Goal: Ask a question

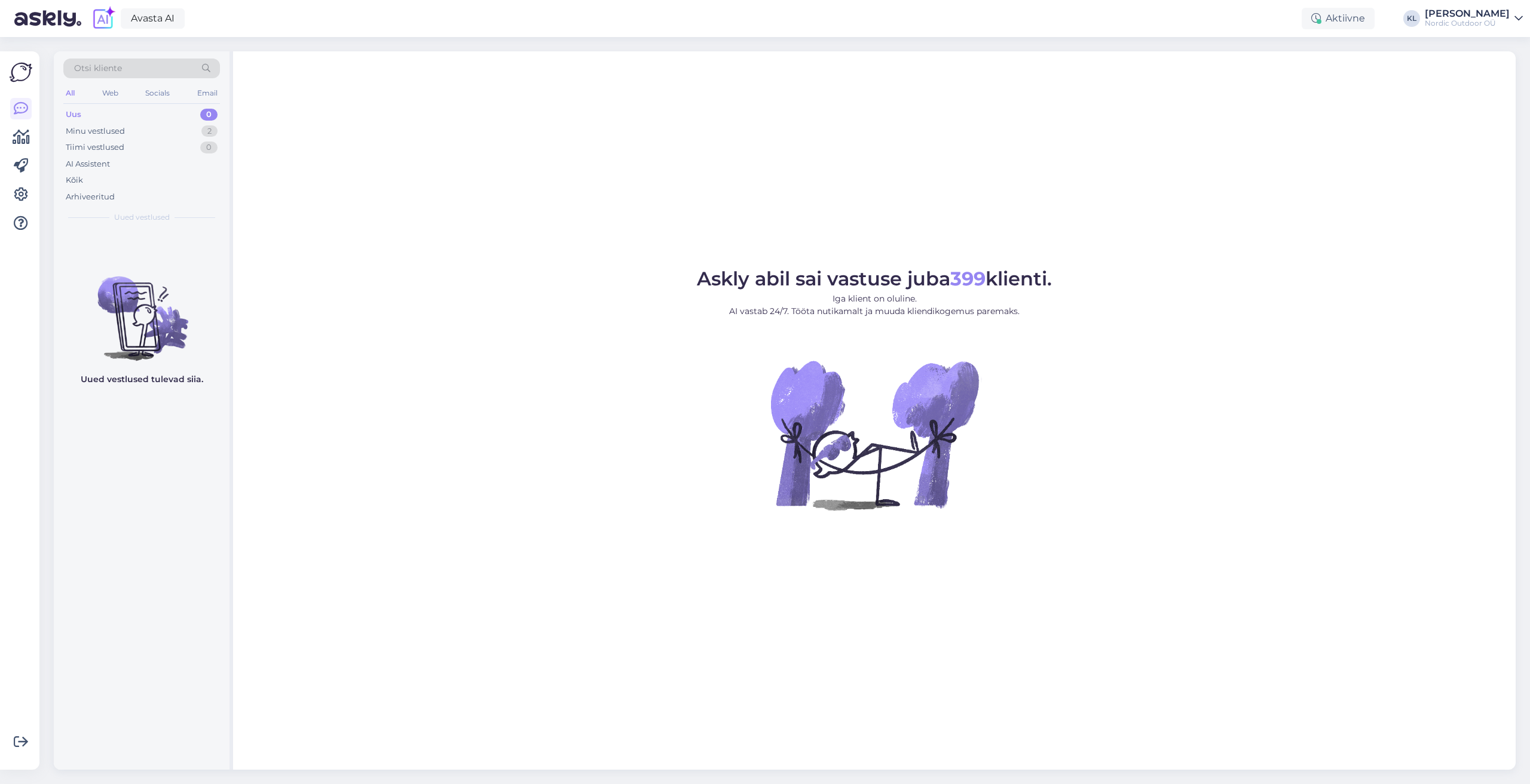
click at [1481, 23] on div "Nordic Outdoor OÜ" at bounding box center [1467, 23] width 85 height 10
click at [1497, 50] on button "Ava" at bounding box center [1499, 47] width 26 height 19
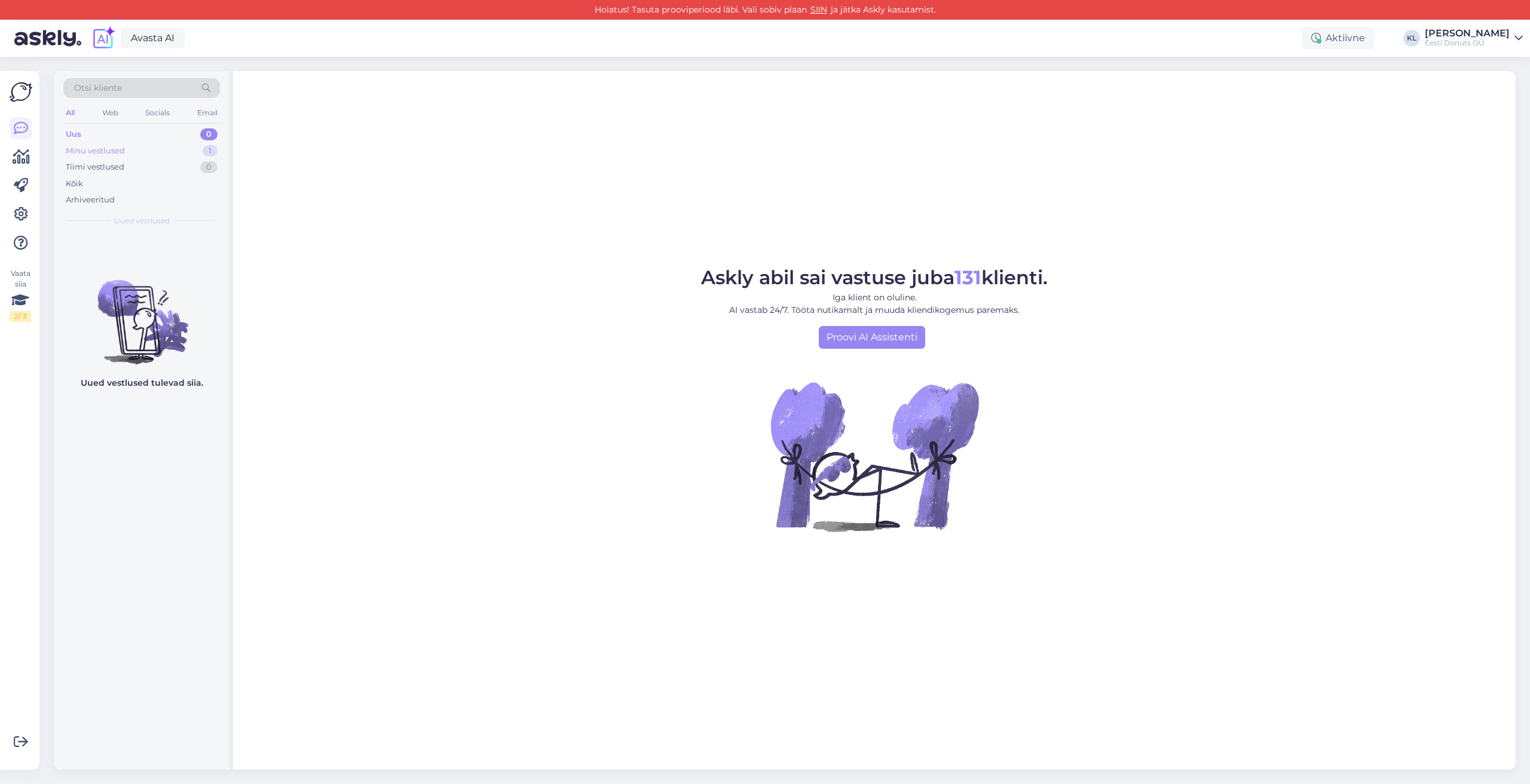
click at [78, 150] on div "Minu vestlused" at bounding box center [96, 150] width 60 height 12
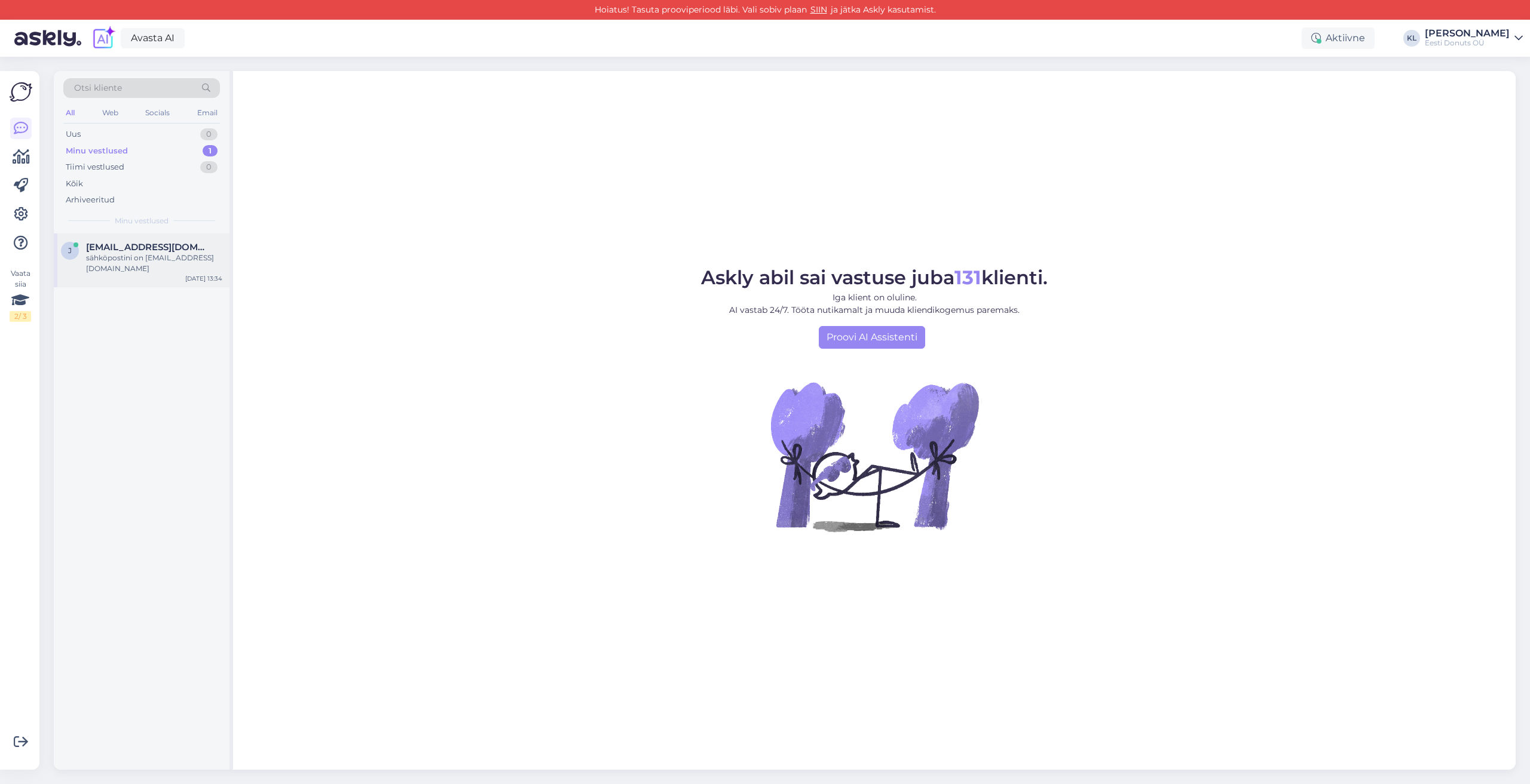
click at [109, 263] on div "sähköpostini on [EMAIL_ADDRESS][DOMAIN_NAME]" at bounding box center [153, 263] width 136 height 22
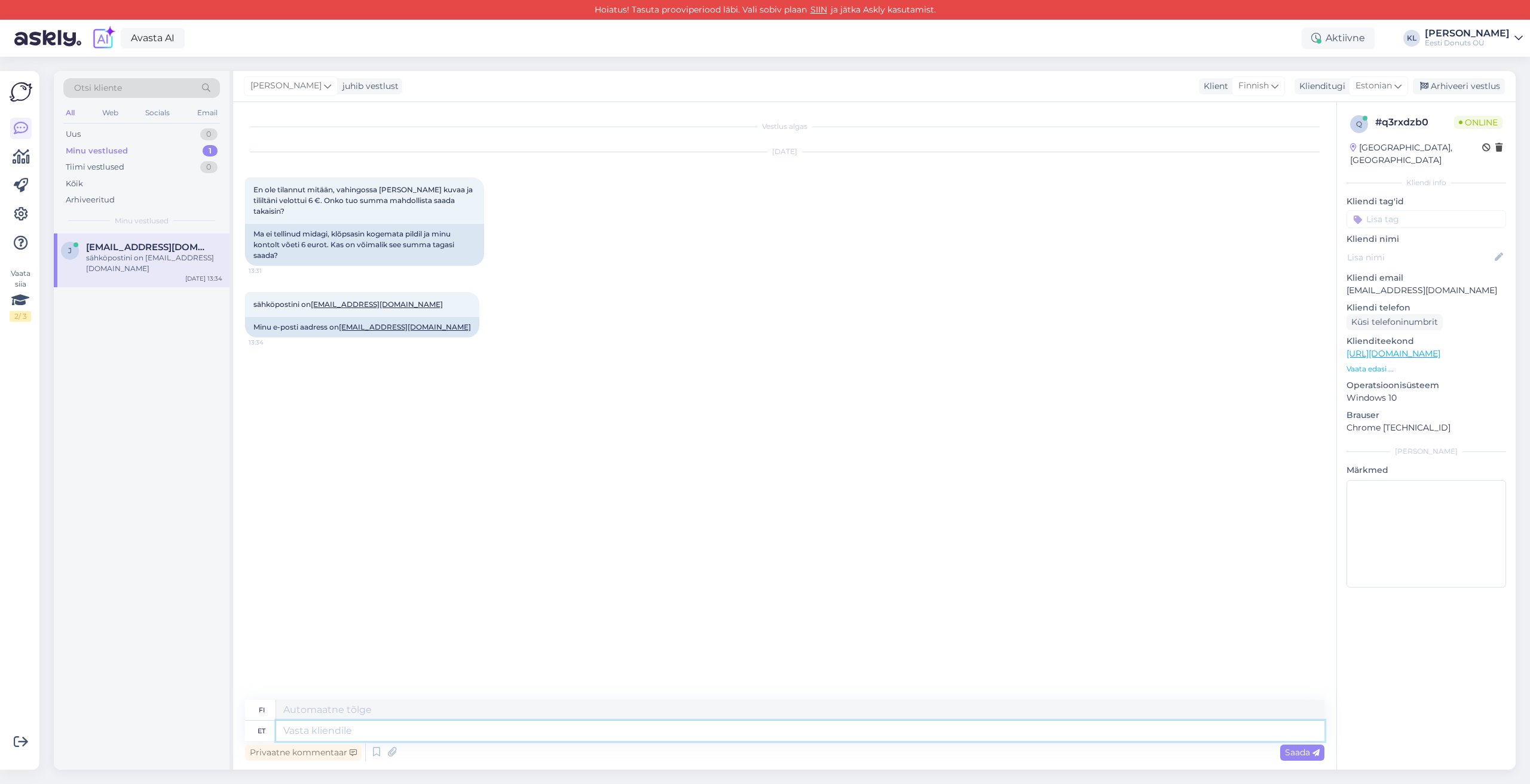
click at [298, 734] on textarea at bounding box center [800, 731] width 1049 height 21
type textarea "Tere"
type textarea "Hei"
type textarea "[PERSON_NAME]."
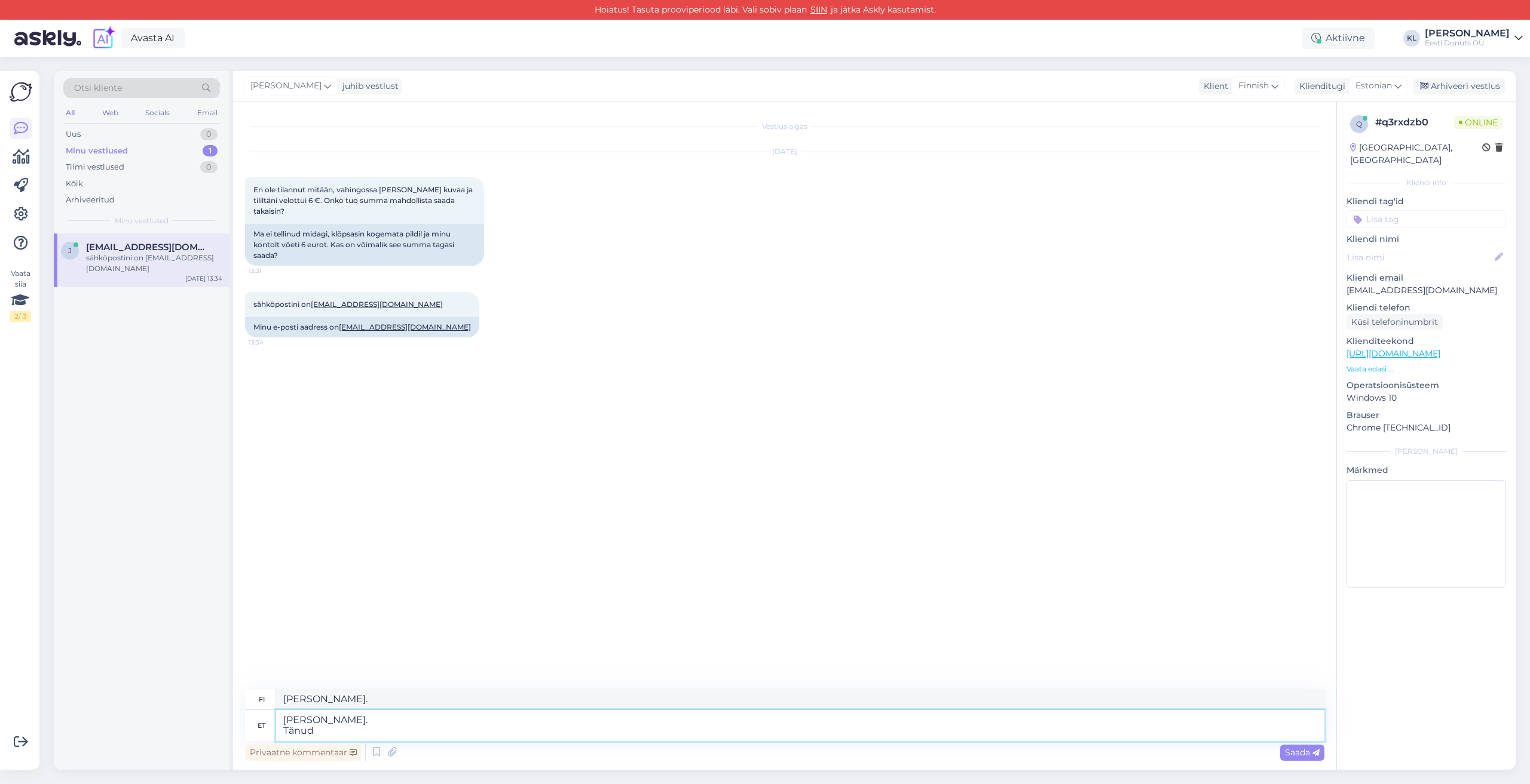
type textarea "[PERSON_NAME]. Tänud"
type textarea "[PERSON_NAME]. Kiitos"
type textarea "[PERSON_NAME]. Tänud meie"
type textarea "[PERSON_NAME]. Kiitos meiltä"
type textarea "[PERSON_NAME]. Tänud meie [PERSON_NAME] pöördumast. Kas"
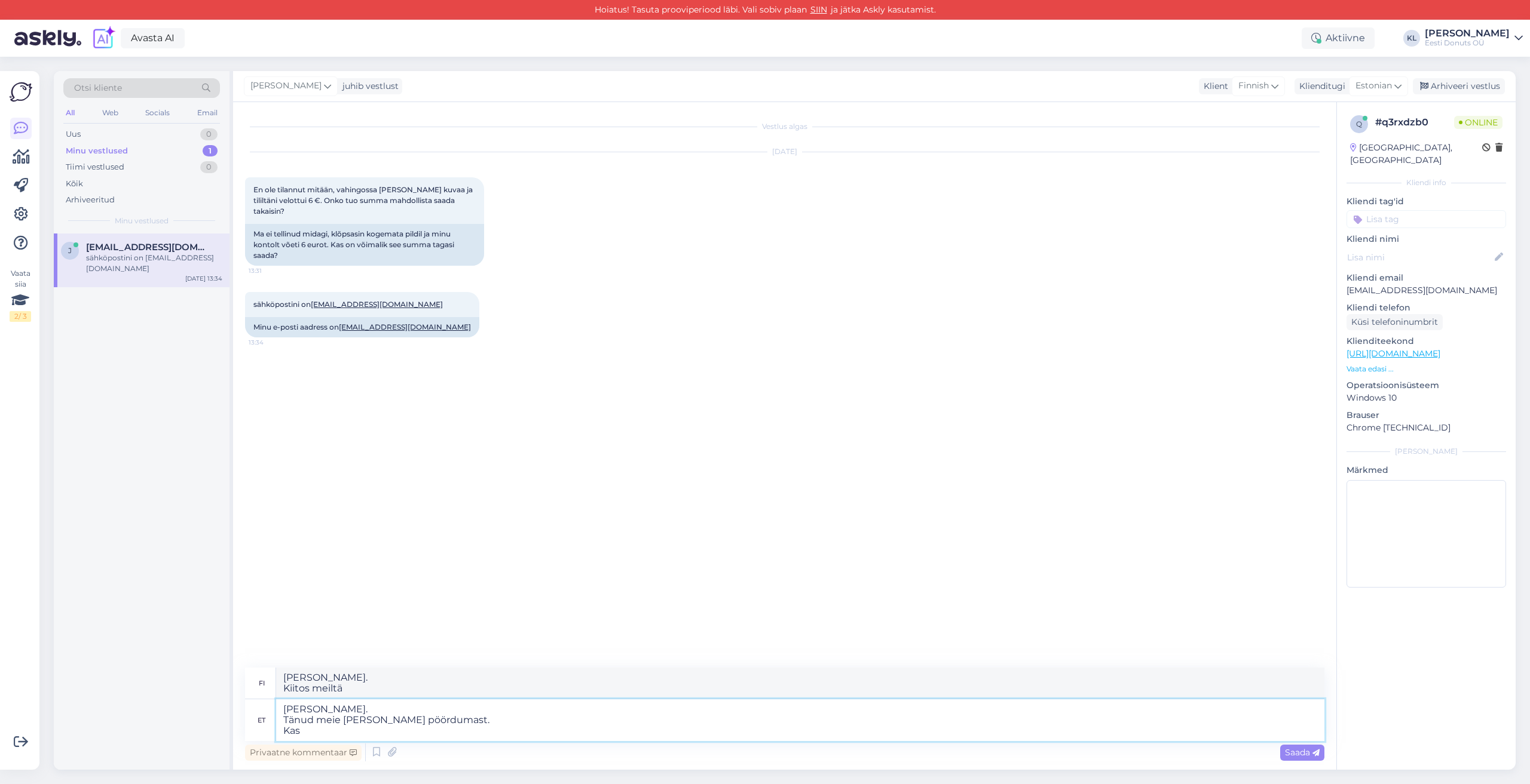
type textarea "[PERSON_NAME]. Kiitos yhteydenotostasi. On"
type textarea "[PERSON_NAME]. Tänud meie [PERSON_NAME] pöördumast. Kas teil ole"
type textarea "[PERSON_NAME]. Kiitos yhteydenotostasi. Onko sinulla"
type textarea "[PERSON_NAME]. Tänud meie [PERSON_NAME] pöördumast. Kas teil oleks"
type textarea "[PERSON_NAME]. Kiitos yhteydenotostasi. Olisitko"
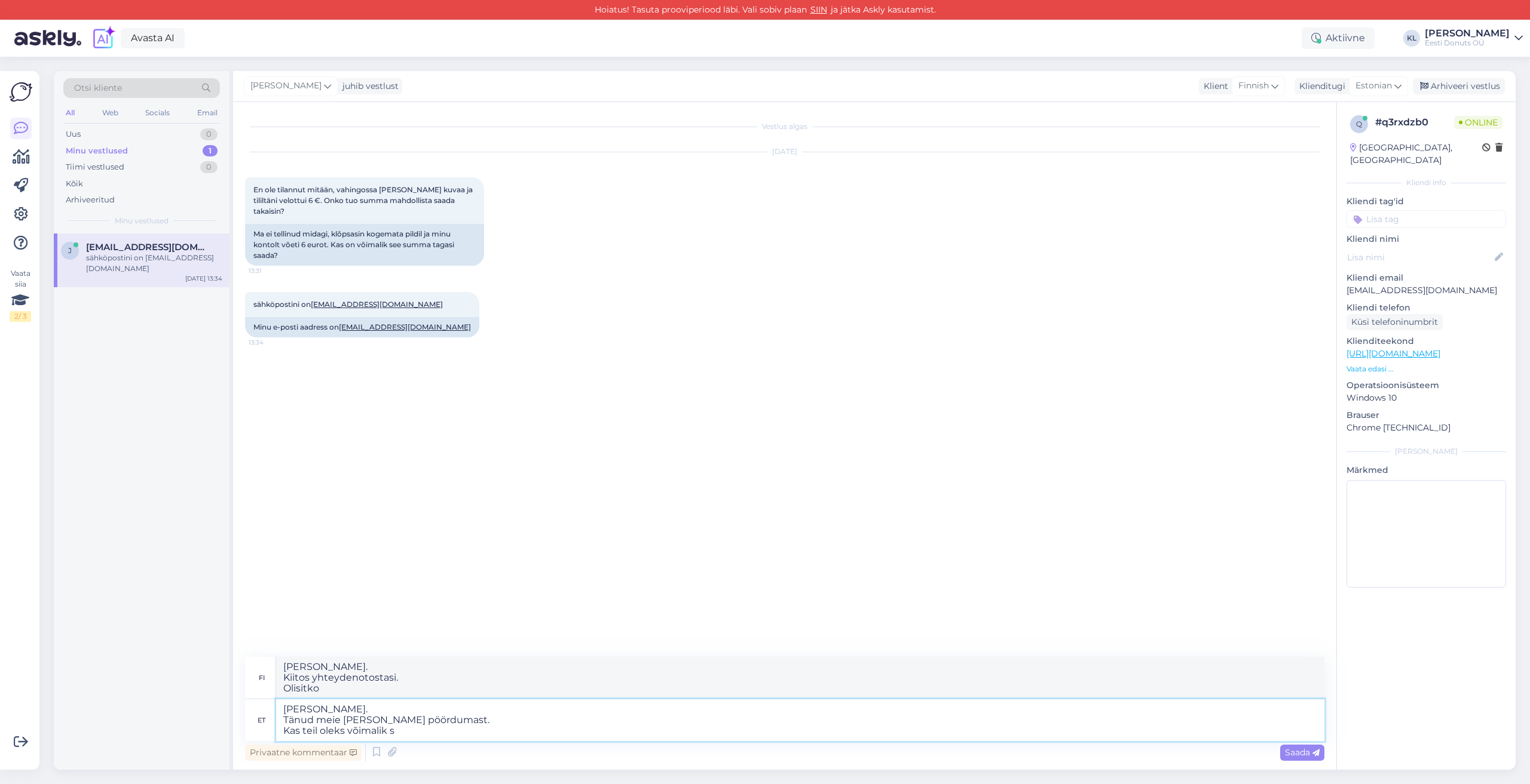
type textarea "[PERSON_NAME]. Tänud meie [PERSON_NAME] pöördumast. Kas teil oleks võimalik sa"
type textarea "[PERSON_NAME]. Kiitos yhteydenotostasi. Voisitko"
type textarea "[PERSON_NAME]. Tänud meie [PERSON_NAME] pöördumast. Kas teil oleks võimalik saa…"
type textarea "[PERSON_NAME]. Kiitos yhteydenotostasi. Voisitko lähettää"
type textarea "[PERSON_NAME]. Tänud meie [PERSON_NAME] pöördumast. Kas teil oleks võimalik saa…"
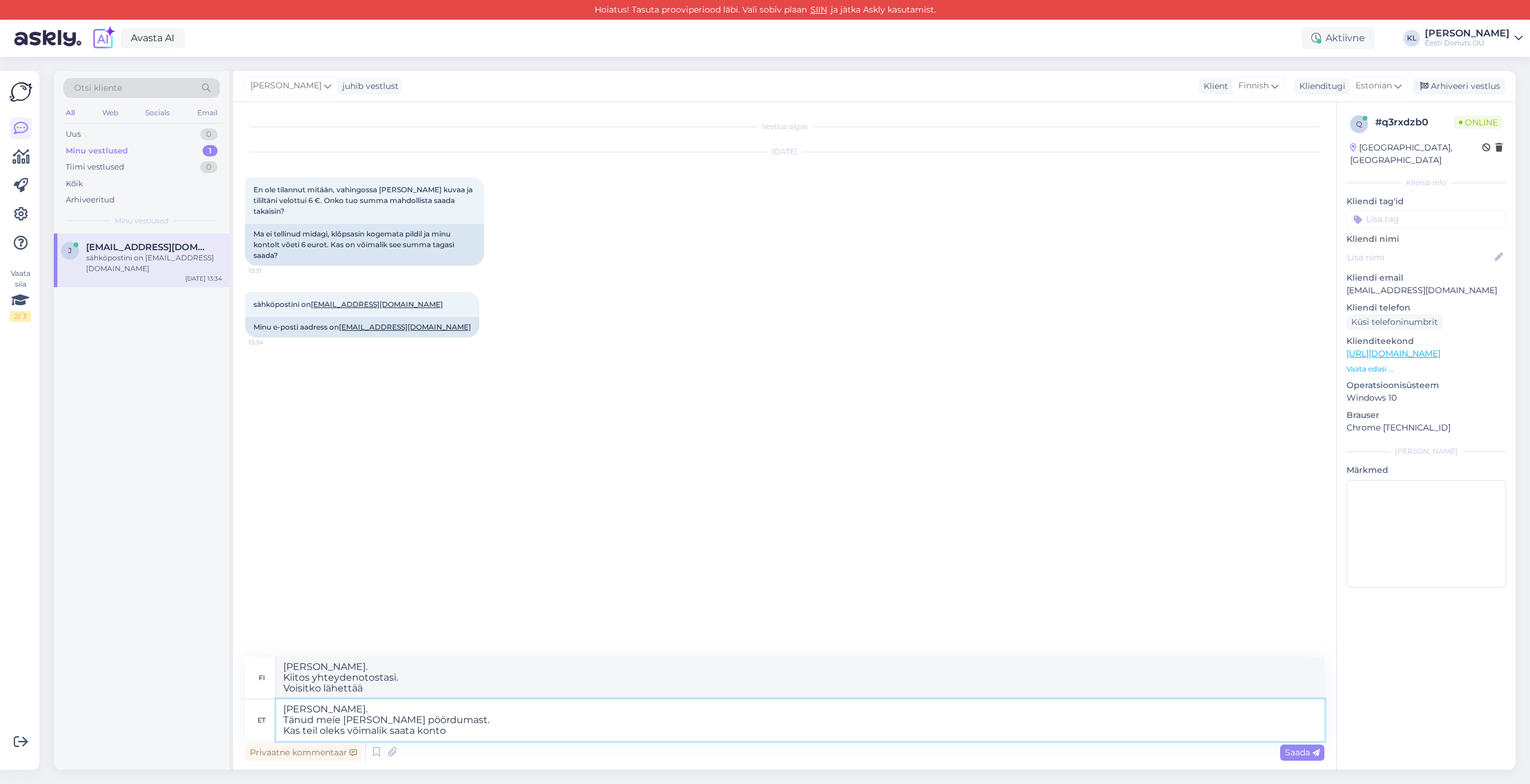
type textarea "[PERSON_NAME]. Kiitos yhteydenotostasi. Voisitko lähettää minulle tilin?"
type textarea "[PERSON_NAME]. Tänud meie [PERSON_NAME] pöördumast. Kas teil oleks võimalik saa…"
type textarea "[PERSON_NAME]. Kiitos yhteydenotostasi. Voisitko lähettää"
type textarea "[PERSON_NAME]. Tänud meie [PERSON_NAME] pöördumast. Kas teil oleks võimalik saa…"
type textarea "[PERSON_NAME]. Kiitos yhteydenotostasi. Voisitko lähettää pankkitilinumerosi?"
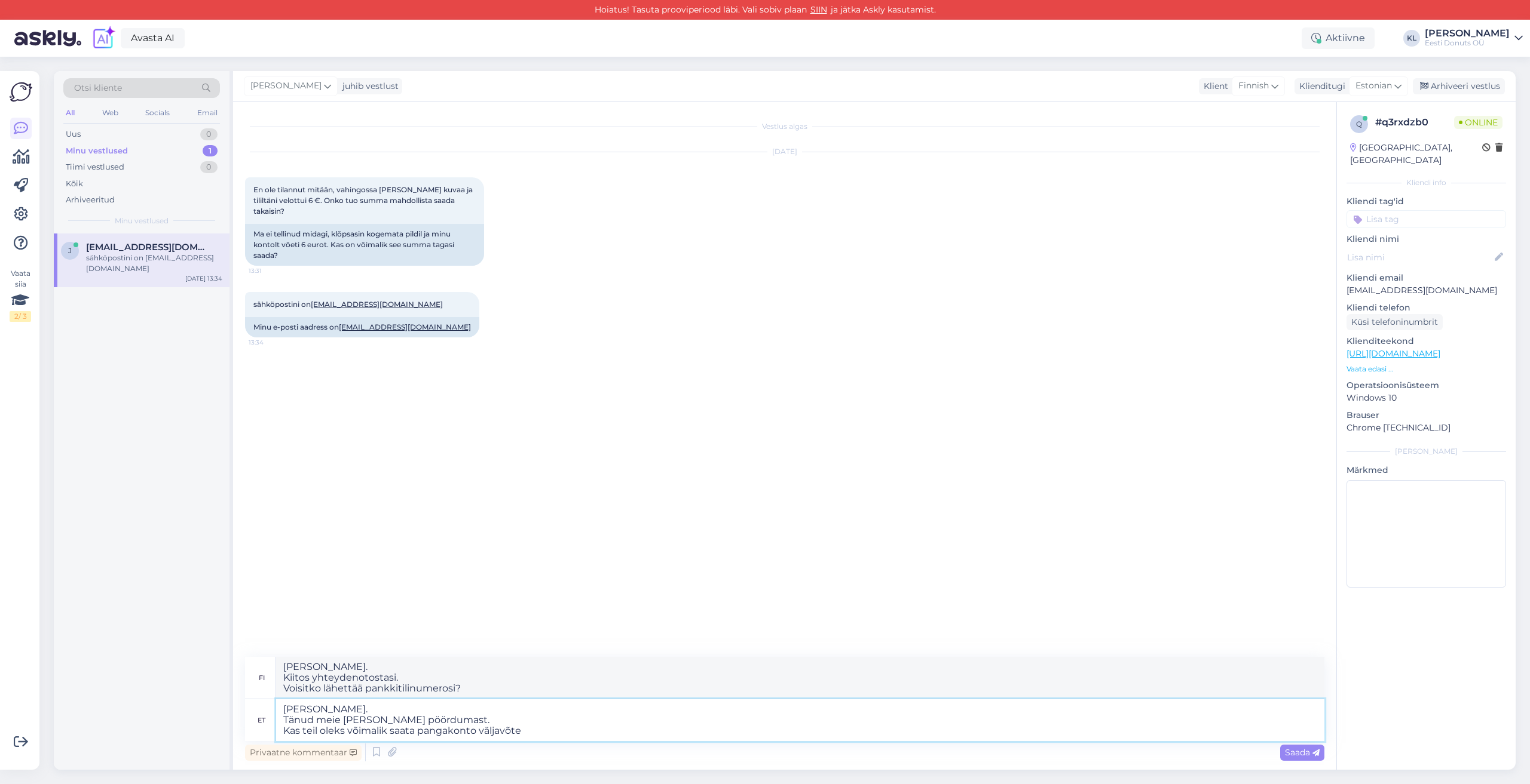
type textarea "[PERSON_NAME]. Tänud meie [PERSON_NAME] pöördumast. Kas teil oleks võimalik saa…"
type textarea "[PERSON_NAME]. Kiitos yhteydenotostasi. Voisitko lähettää minulle tiliotteen?"
type textarea "[PERSON_NAME]. Tänud meie [PERSON_NAME] pöördumast. Kas teil oleks võimalik saa…"
type textarea "[PERSON_NAME]. Kiitos yhteydenotostasi. Voisitko lähettää minulle tiliotteen tä…"
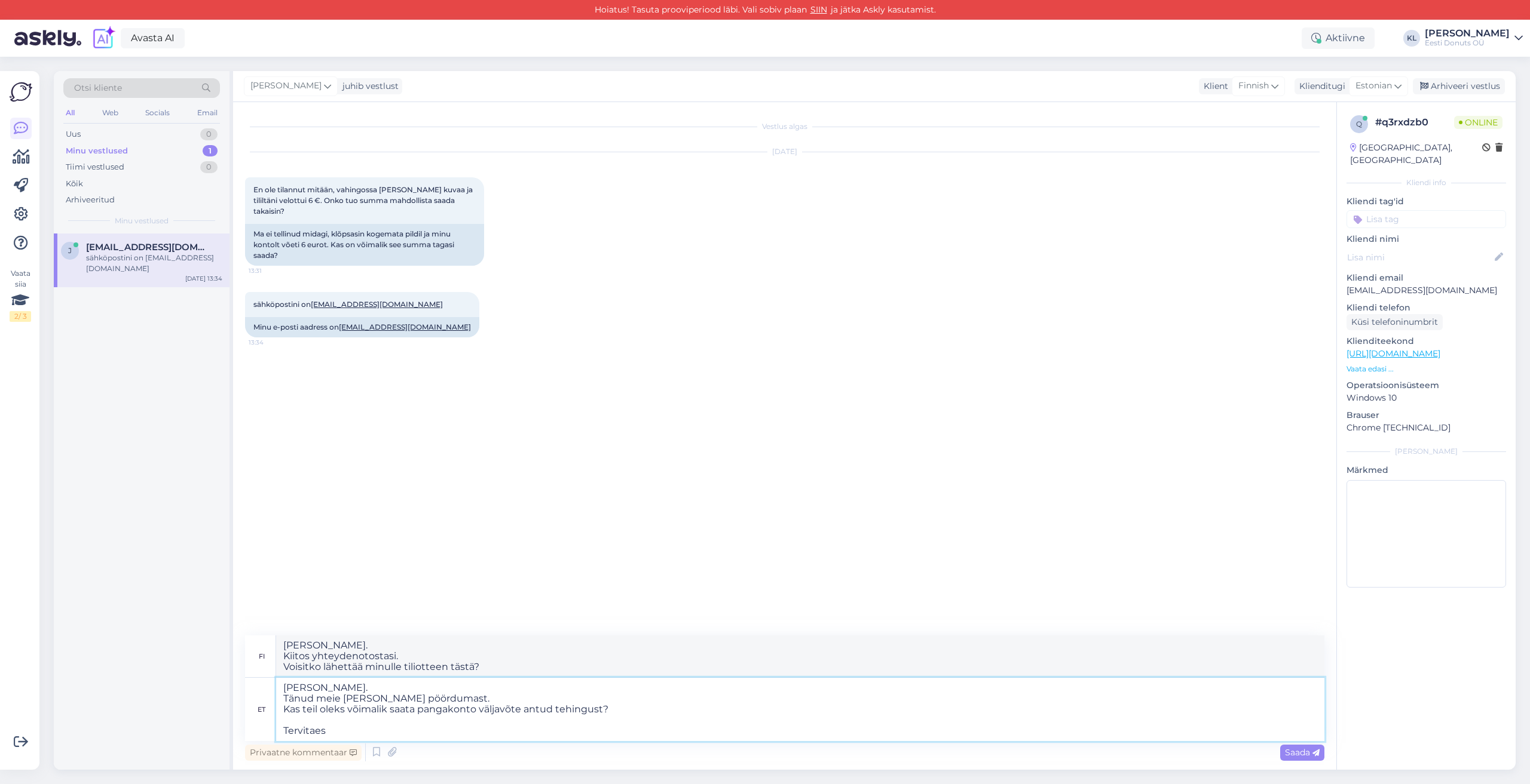
type textarea "[PERSON_NAME]. Tänud meie [PERSON_NAME] pöördumast. Kas teil oleks võimalik saa…"
type textarea "[PERSON_NAME]. Kiitos yhteydenotostasi. Voisitko lähettää minulle tiliotteen tä…"
type textarea "[PERSON_NAME]. Tänud meie [PERSON_NAME] pöördumast. Kas teil oleks võimalik saa…"
type textarea "[PERSON_NAME]. Kiitos yhteydenotostasi. Voisitko lähettää minulle tiliotteen tä…"
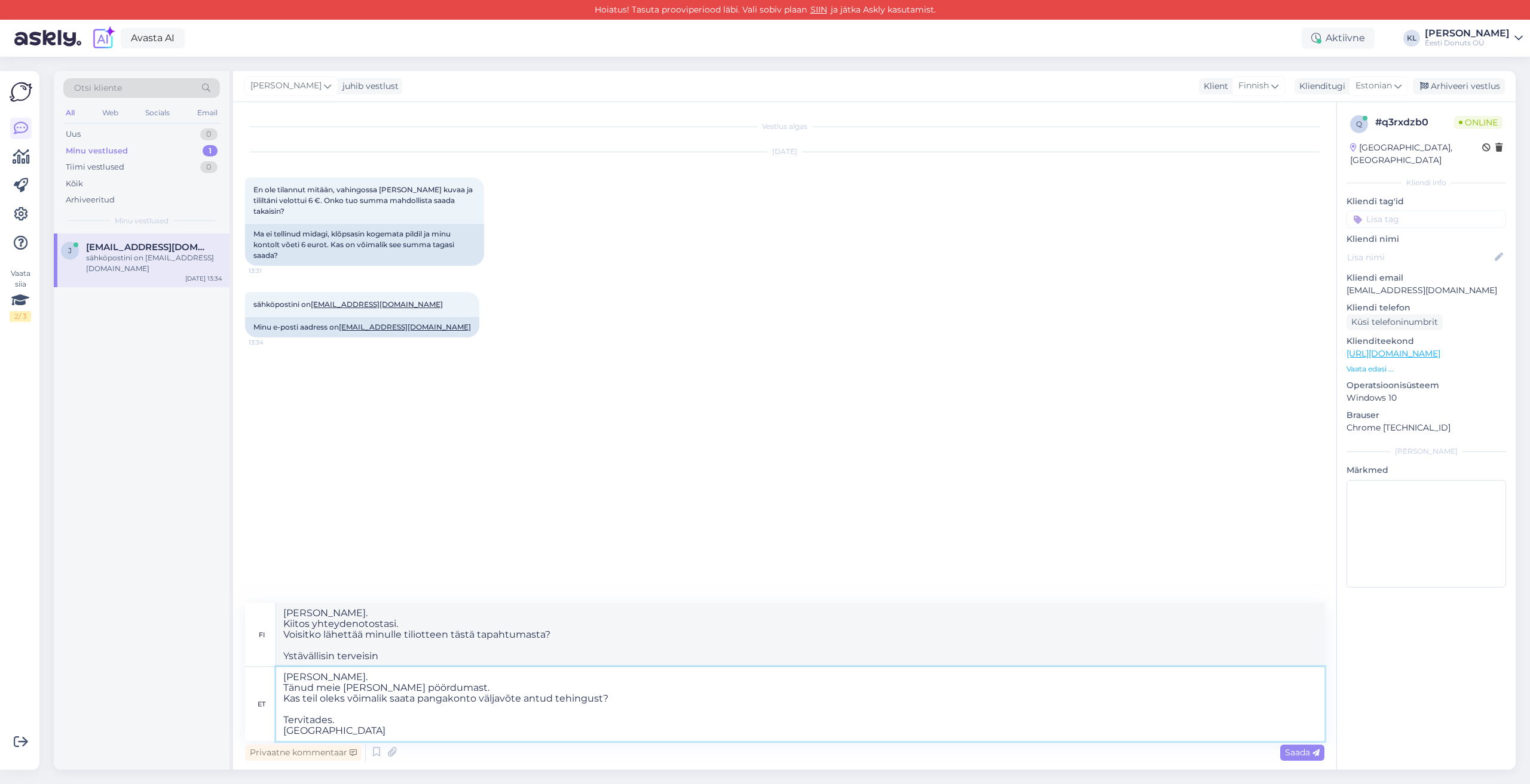
type textarea "[PERSON_NAME]. Tänud meie [PERSON_NAME] pöördumast. Kas teil oleks võimalik saa…"
type textarea "[PERSON_NAME]. Kiitos yhteydenotostasi. Voisitko lähettää minulle tiliotteen tä…"
type textarea "[PERSON_NAME]. Tänud meie [PERSON_NAME] pöördumast. Kas teil oleks võimalik saa…"
type textarea "[PERSON_NAME]. Kiitos yhteydenotostasi. Voisitko lähettää minulle tiliotteen tä…"
click at [366, 679] on textarea "[PERSON_NAME]. Tänud meie [PERSON_NAME] pöördumast. Kas teil oleks võimalik saa…" at bounding box center [800, 704] width 1049 height 74
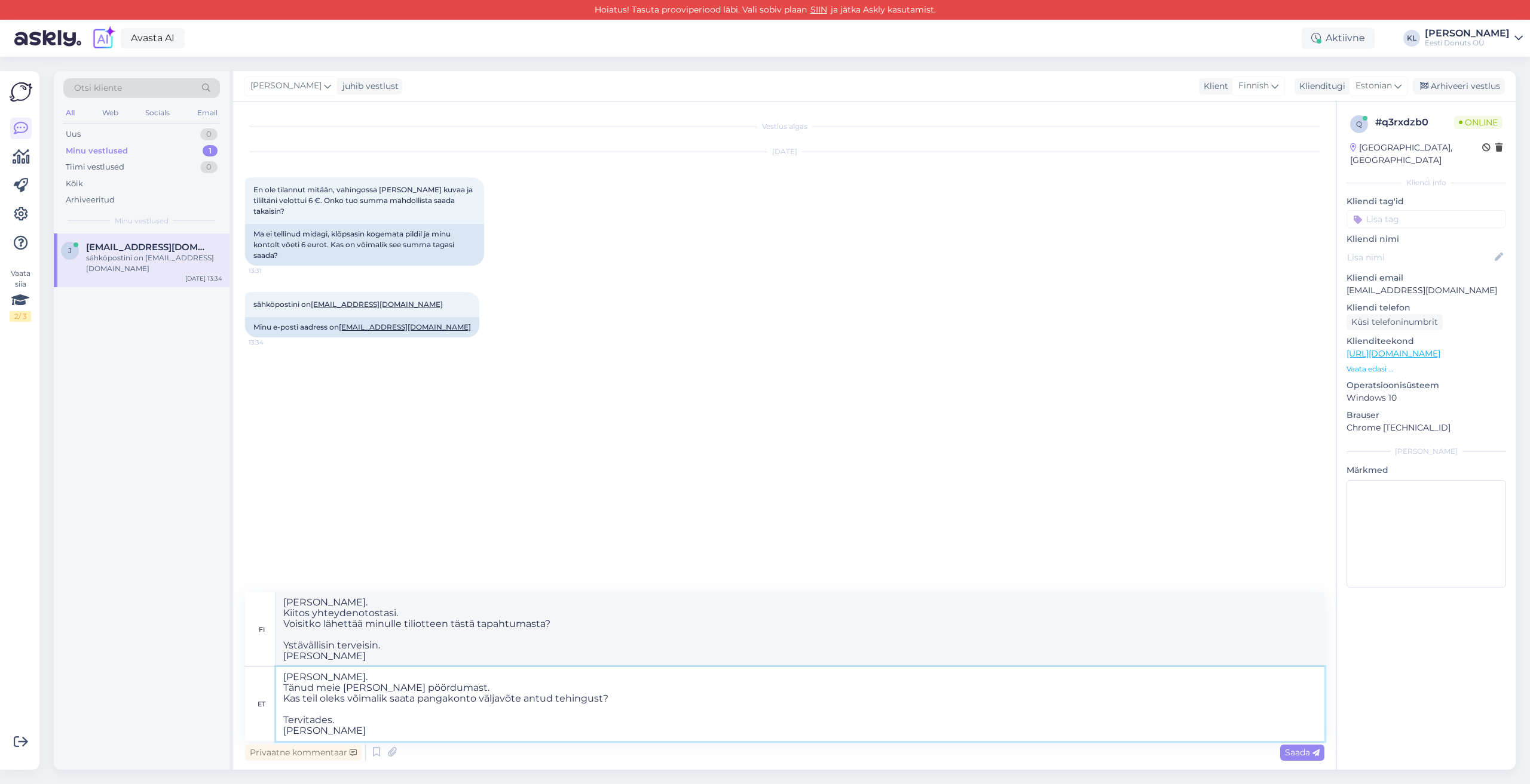
type textarea "[PERSON_NAME]. Tänud meie [PERSON_NAME] pöördumast. Kas teil oleks võimalik saa…"
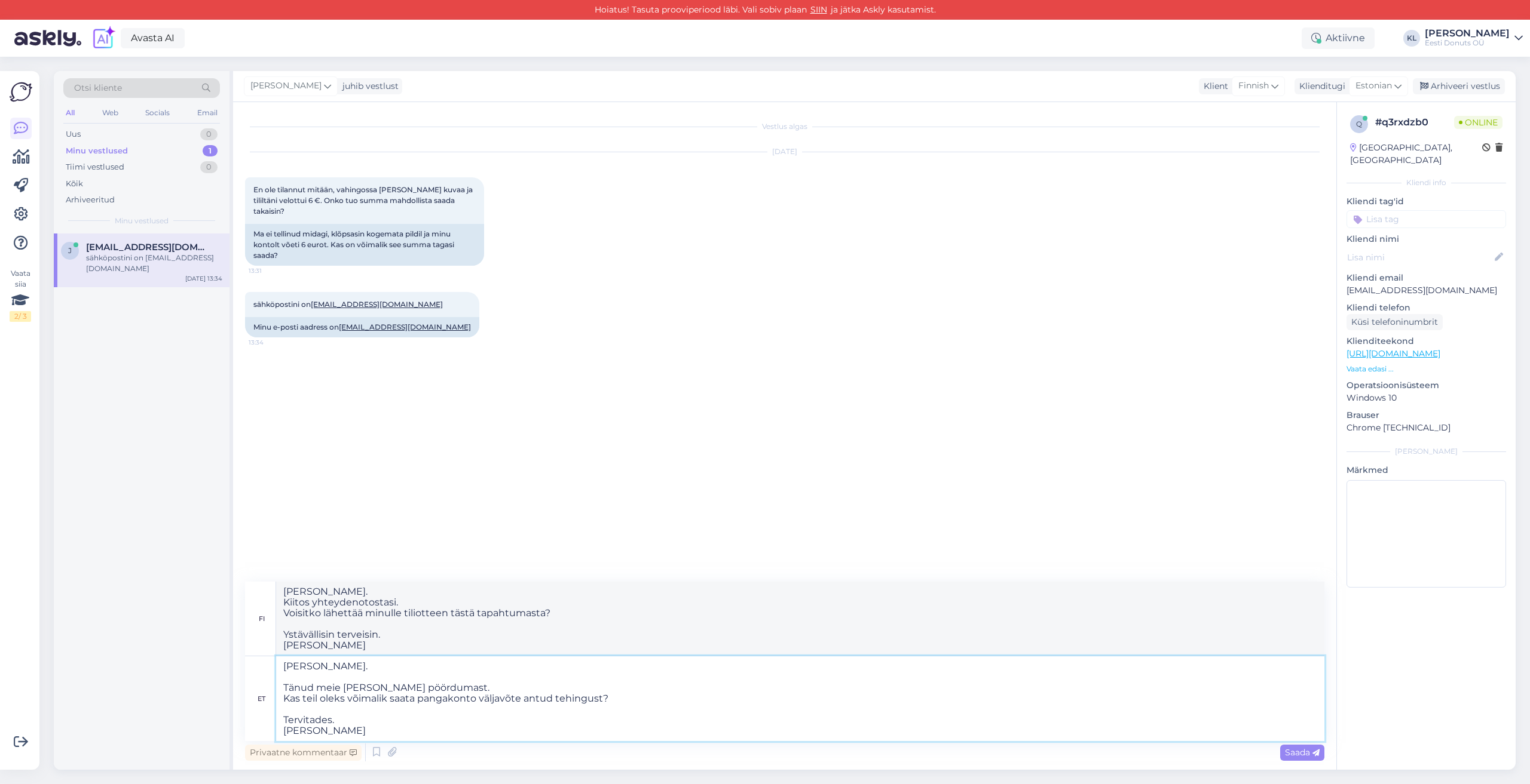
type textarea "[PERSON_NAME]. Kiitos yhteydenotostasi. Voisitko lähettää minulle tiliotteen tä…"
type textarea "[PERSON_NAME]. Tänud meie [PERSON_NAME] pöördumast. Kas teil oleks võimalik saa…"
click at [1302, 753] on span "Saada" at bounding box center [1302, 752] width 34 height 11
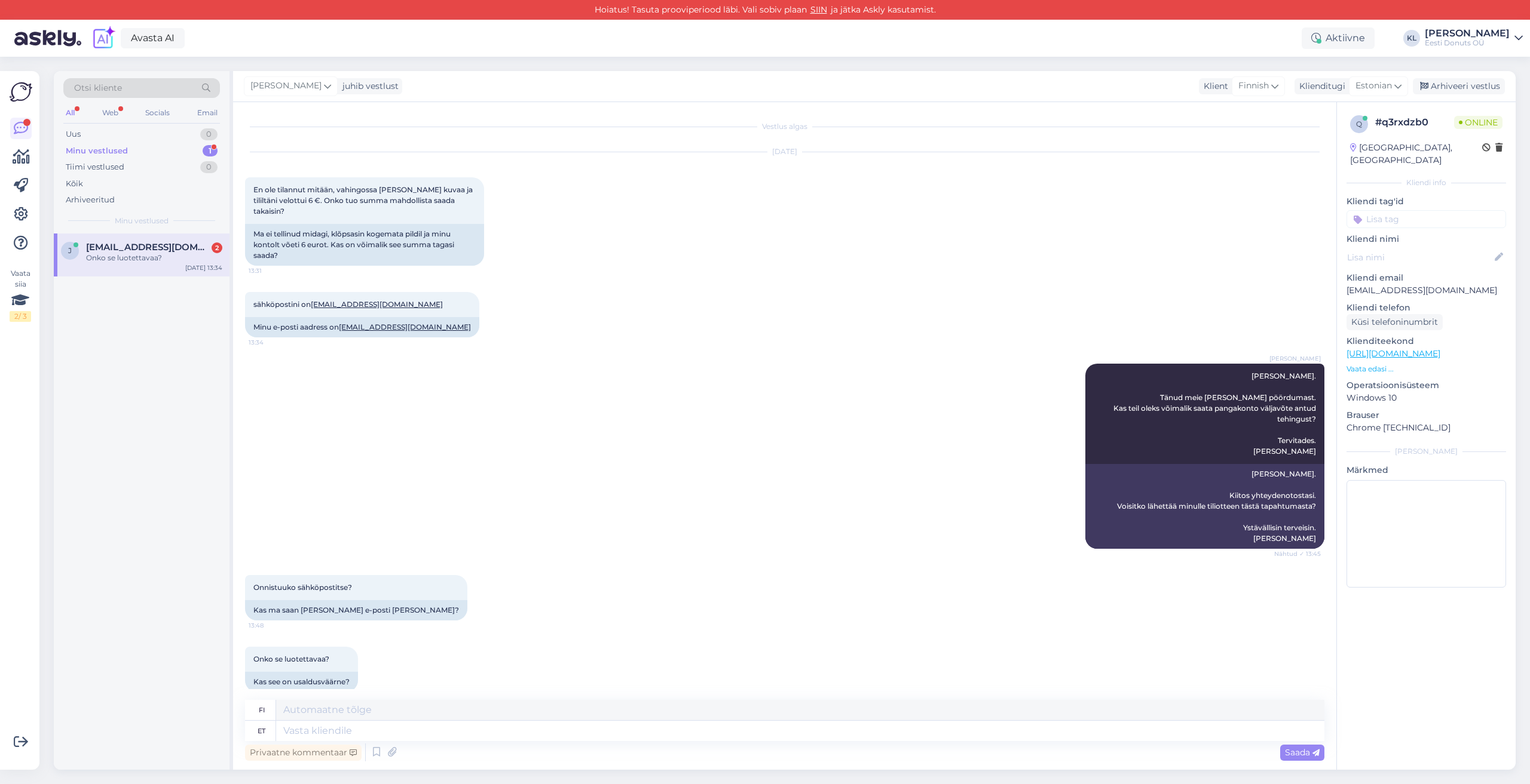
scroll to position [5, 0]
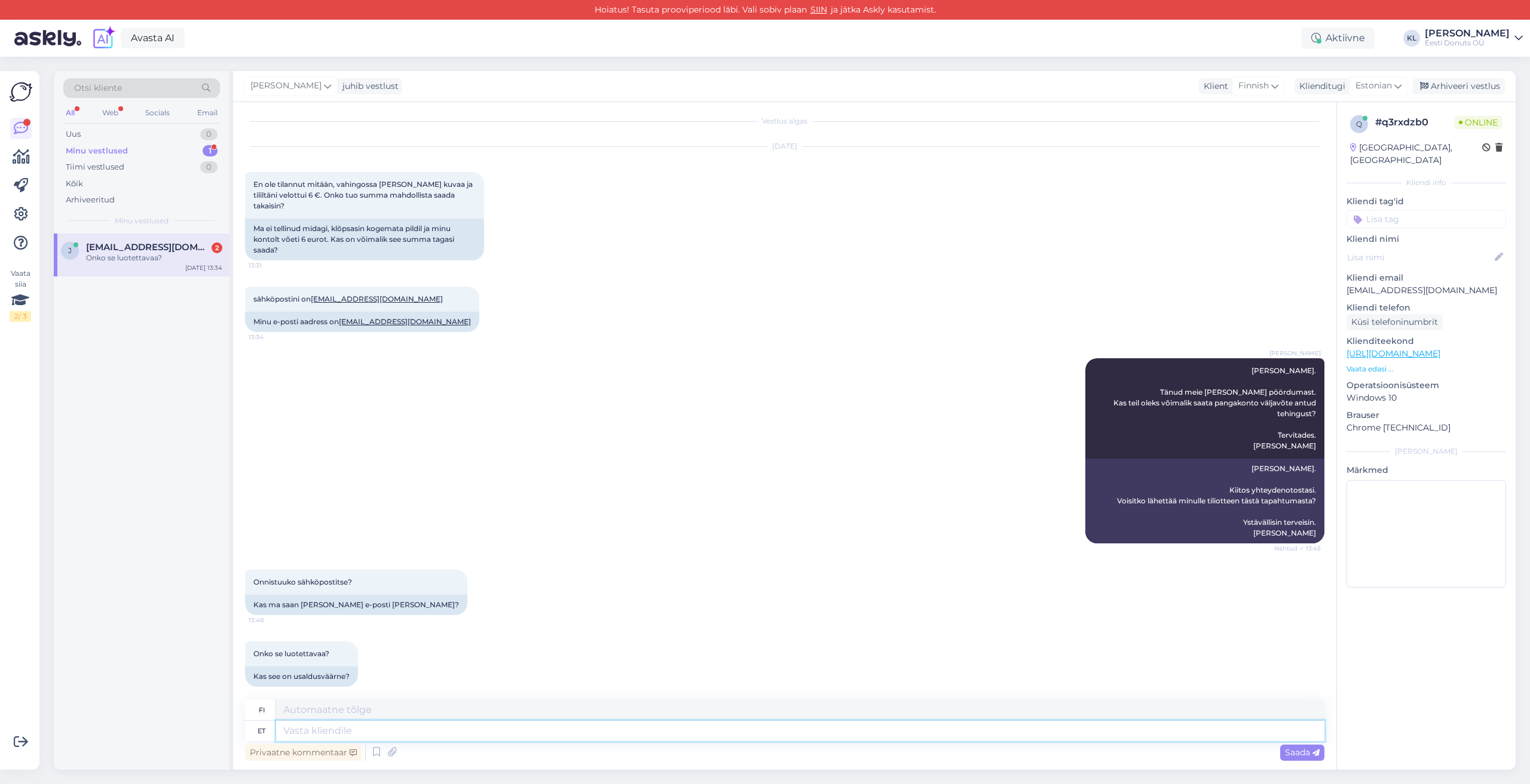
click at [361, 734] on textarea at bounding box center [800, 731] width 1049 height 21
type textarea "[PERSON_NAME]"
type textarea "Kui saat"
type textarea "[PERSON_NAME]"
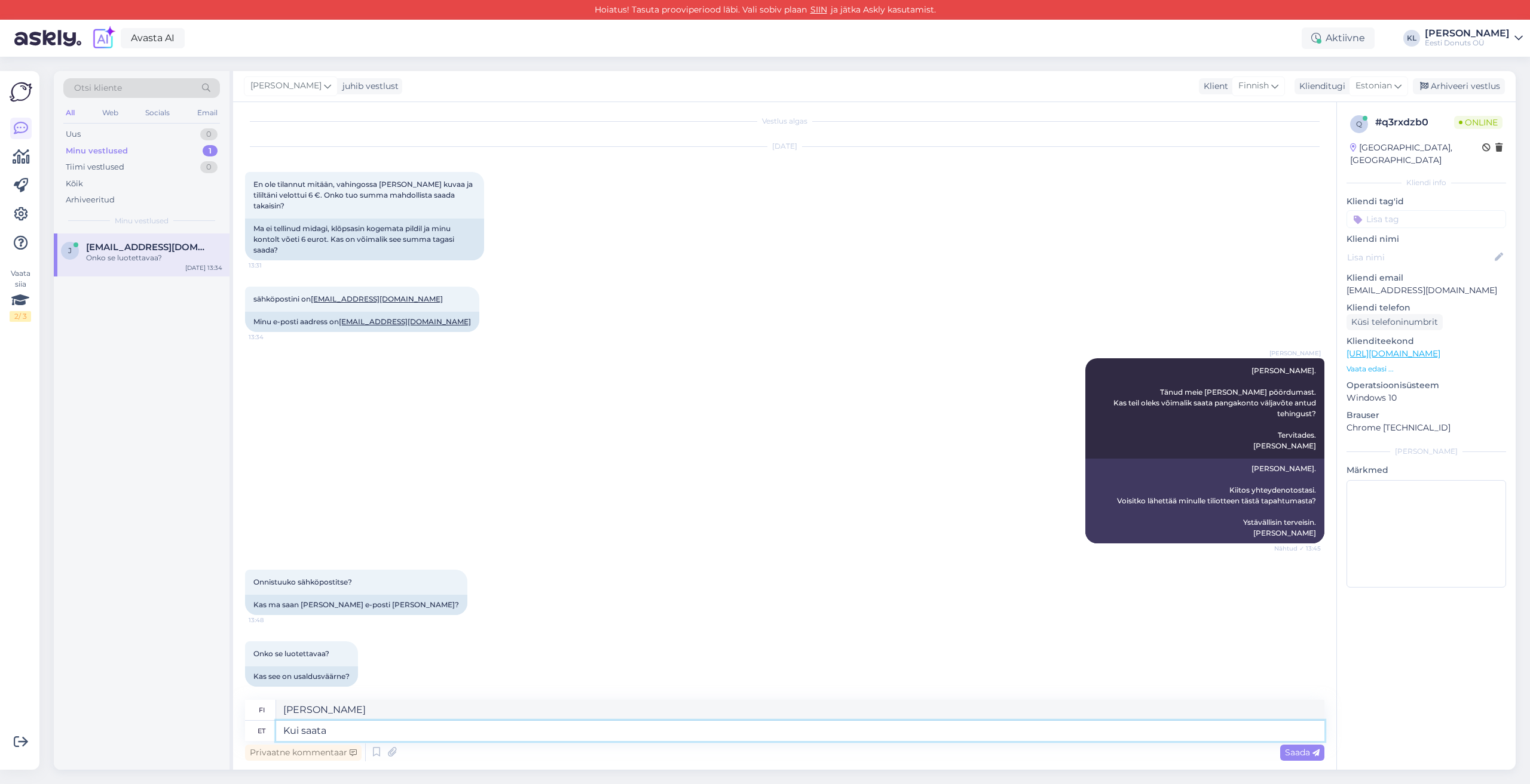
type textarea "Kui saata"
type textarea "Milloin lähettää"
type textarea "Kui saata pdf"
type textarea "[PERSON_NAME] lähetät pdf-tiedoston"
type textarea "Kui saata pdf fail"
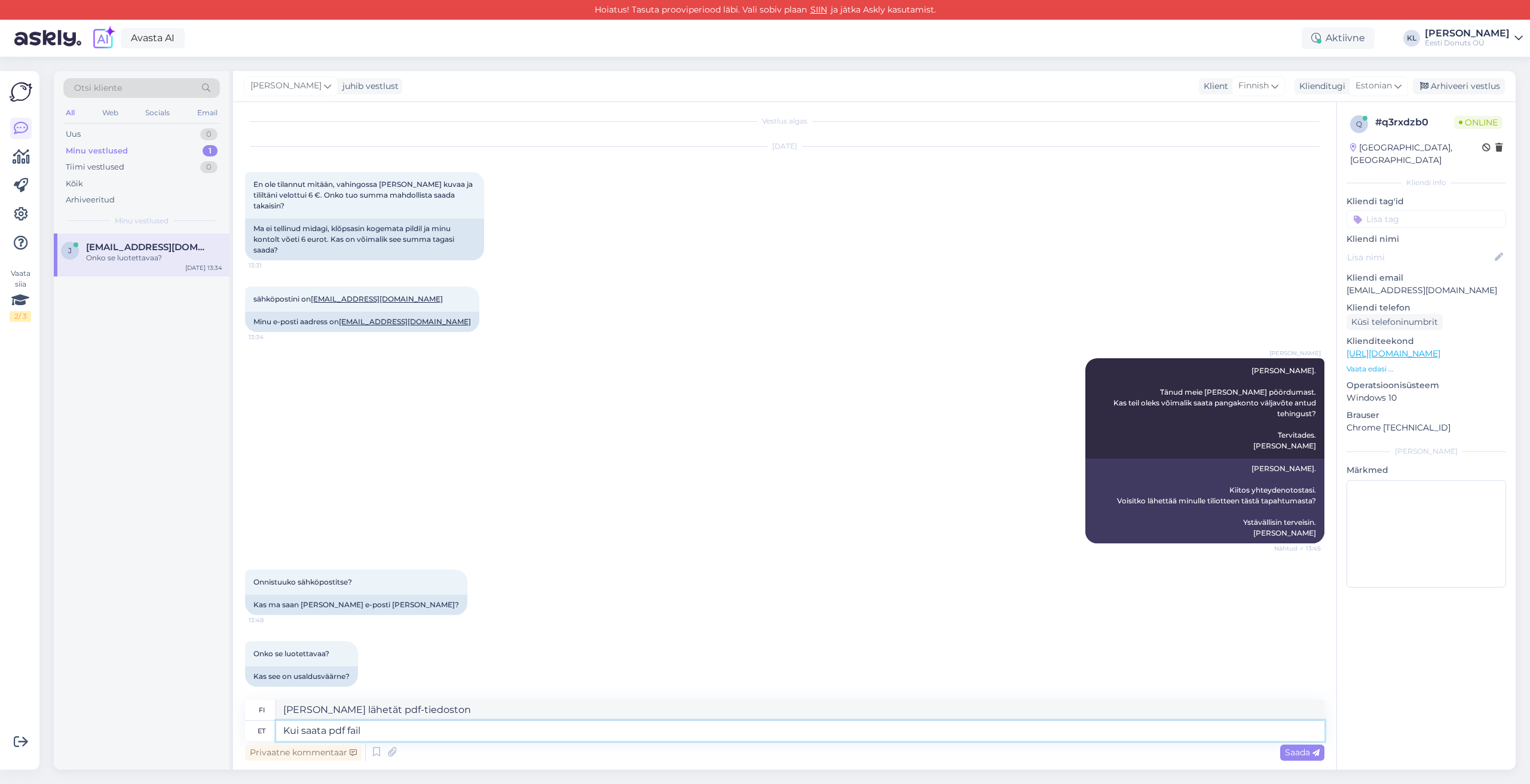
type textarea "Kun lähetät pdf-tiedoston"
type textarea "Kui saata pdf fail a"
type textarea "[PERSON_NAME] lähetät pdf-tiedoston"
type textarea "Kui saata pdf fail ant"
type textarea "[PERSON_NAME] lähetät pdf-tiedoston muurahaiselle"
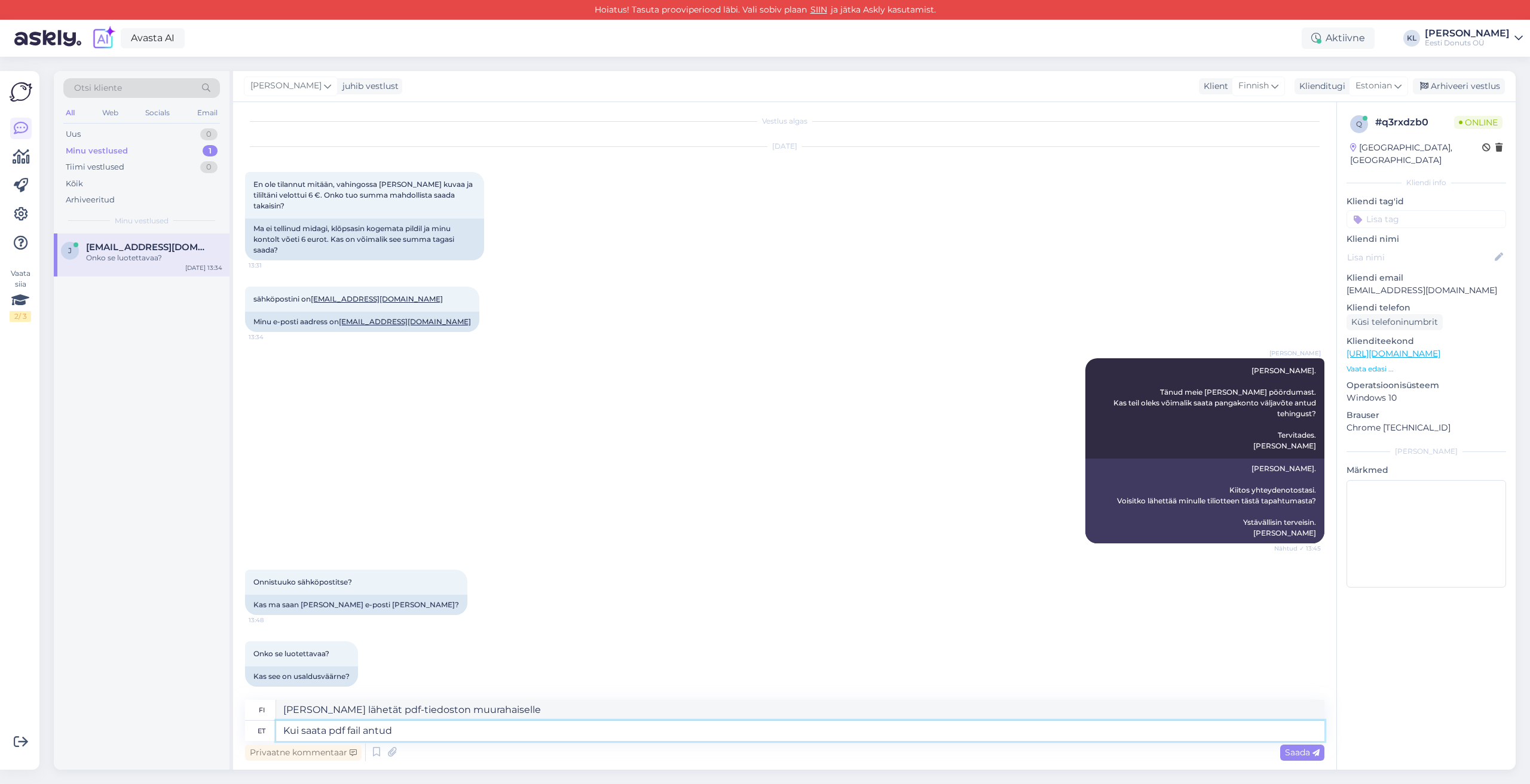
type textarea "Kui saata pdf fail antud"
type textarea "[PERSON_NAME] lähetät annetun pdf-tiedoston"
type textarea "Kui saata pdf fail antud tehingust"
type textarea "[PERSON_NAME] lähetät tietyn tapahtuman pdf-tiedostona"
type textarea "Kui saata pdf fail antud tehingust emaili"
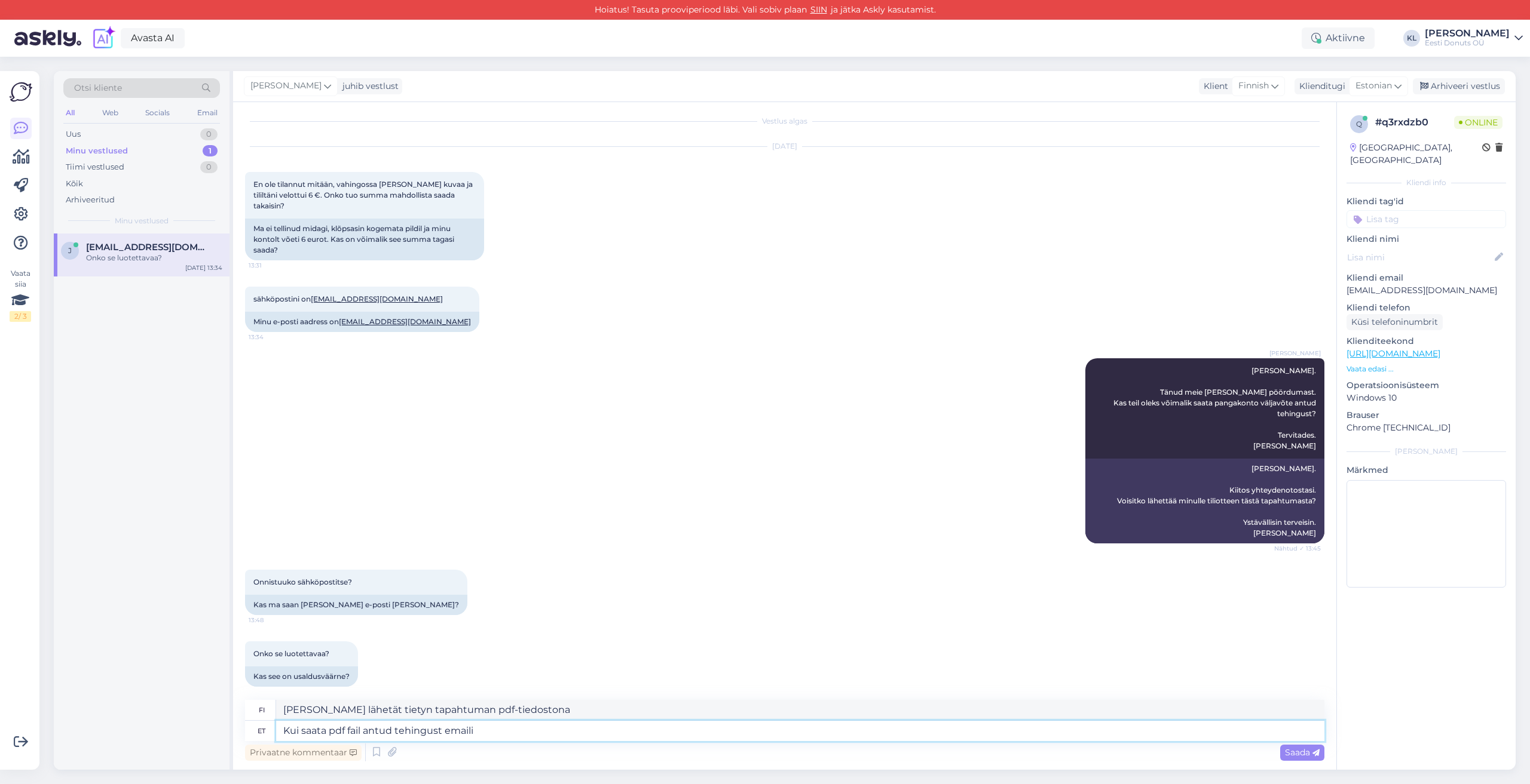
type textarea "[PERSON_NAME] lähetät tietyn tapahtuman pdf-tiedostona sähköpostitse"
type textarea "Kui saata pdf fail antud tehingust emaili [PERSON_NAME], si"
type textarea "[PERSON_NAME] lähetät tästä tapahtumasta pdf-tiedoston sähköpostitse,"
type textarea "Kui saata pdf fail antud tehingust emaili [PERSON_NAME], siis"
type textarea "[PERSON_NAME] lähetät tästä tapahtumasta pdf-tiedoston sähköpostitse, niin"
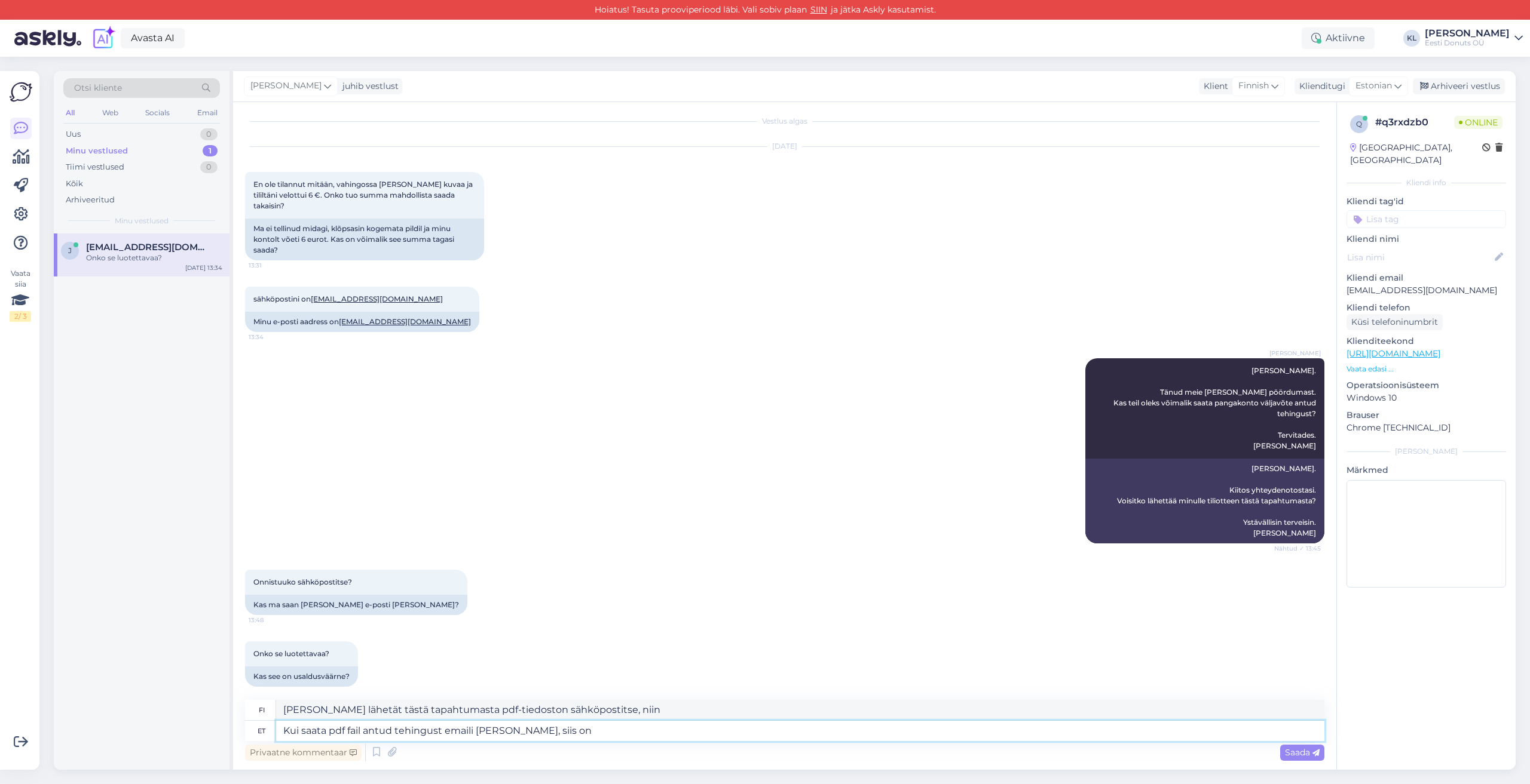
type textarea "Kui saata pdf fail antud tehingust emaili [PERSON_NAME], siis on"
type textarea "[PERSON_NAME] lähetät tästä tapahtumasta pdf-tiedoston sähköpostitse, se on"
type textarea "Kui saata pdf fail antud tehingust emaili [PERSON_NAME], siis on ta i"
type textarea "[PERSON_NAME] lähetät tietyn tapahtuman pdf-tiedostona sähköpostitse, se on"
type textarea "Kui saata pdf fail antud tehingust emaili [PERSON_NAME], siis on ta ikka"
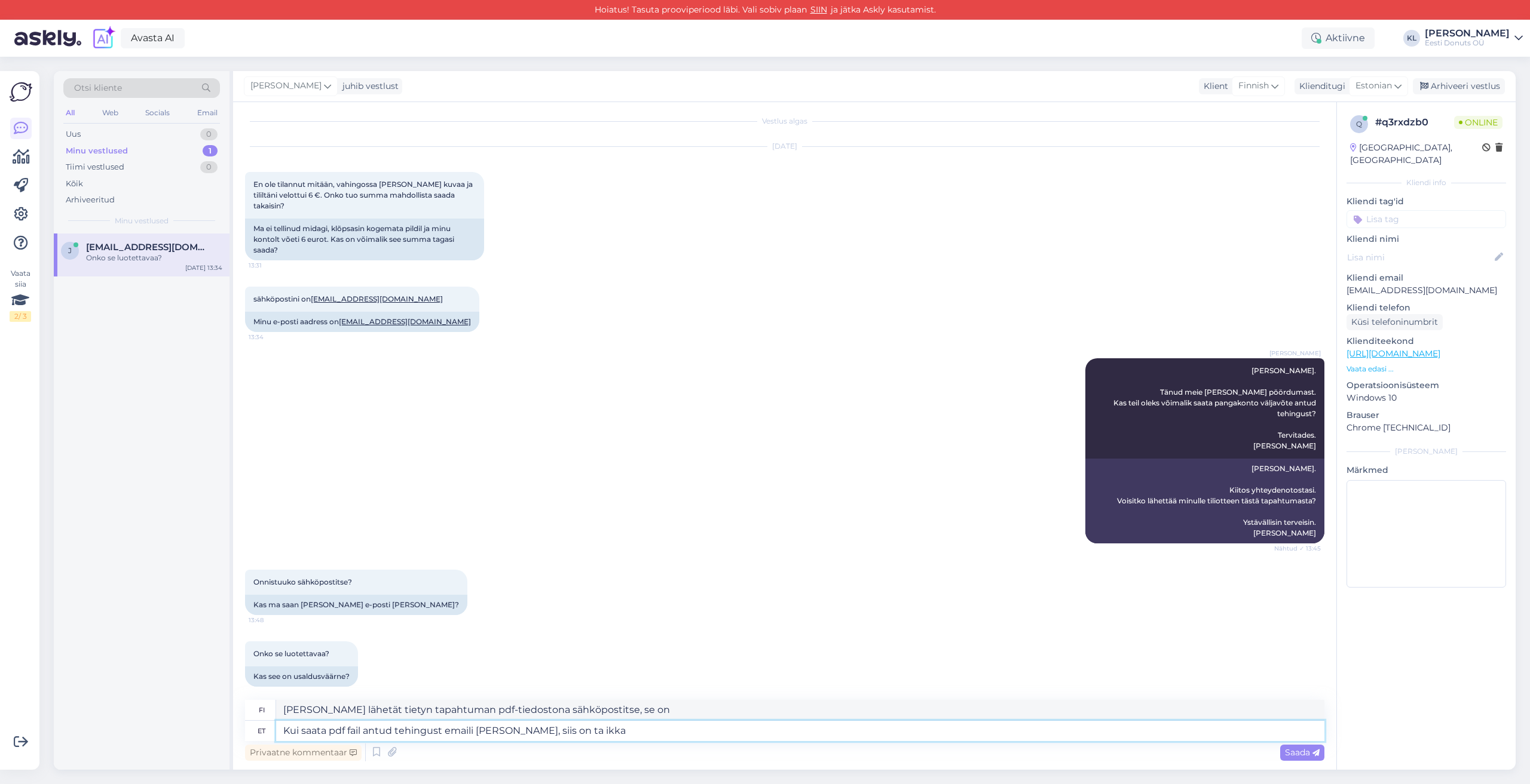
type textarea "[PERSON_NAME] lähetät tietyn tapahtuman pdf-tiedostona sähköpostitse, se on sil…"
type textarea "Kui saata pdf fail antud tehingust emaili [PERSON_NAME], siis on ta ikka usaldu…"
type textarea "[PERSON_NAME] lähetät tietyn tapahtuman PDF-tiedostona sähköpostitse, se on sil…"
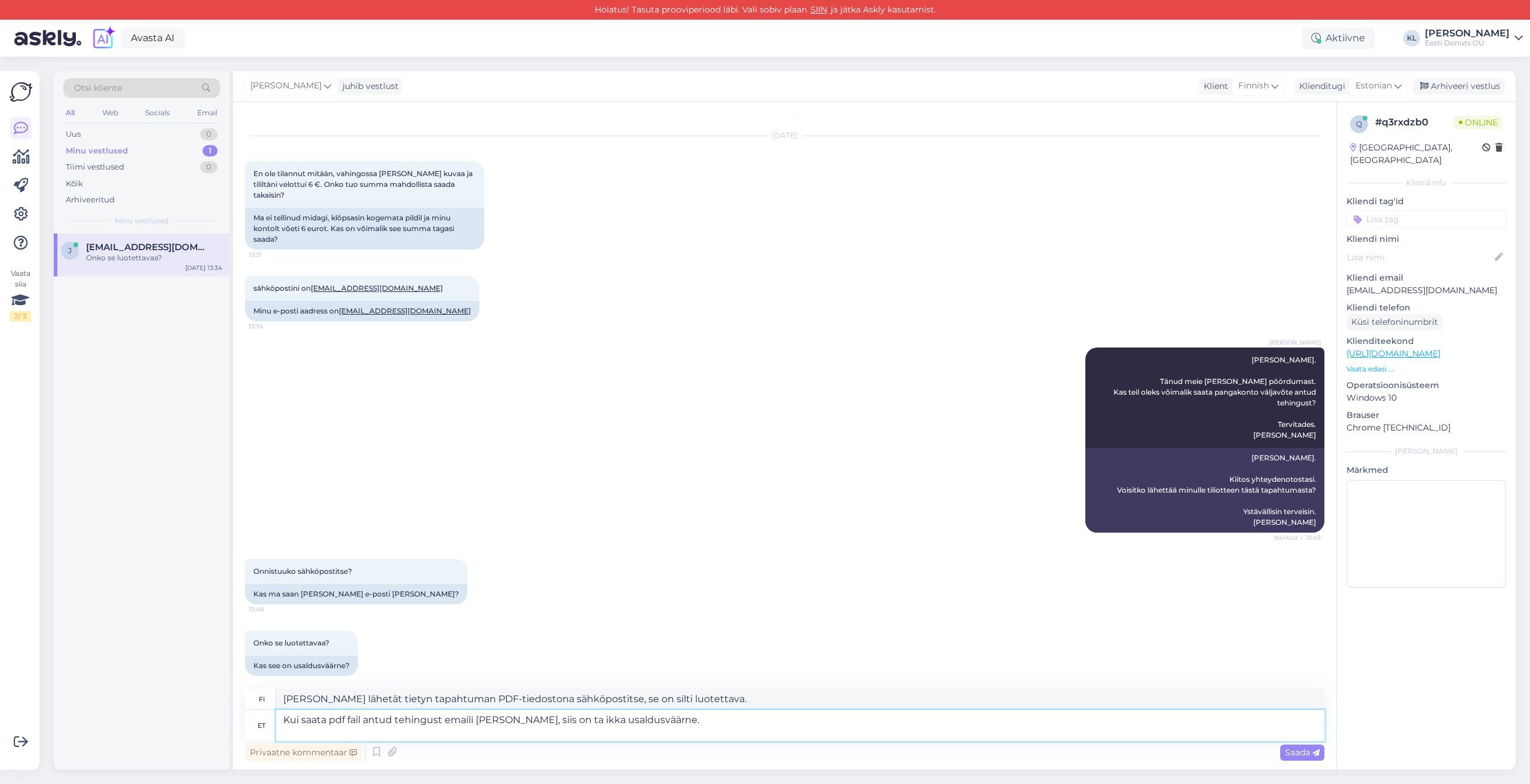
click at [283, 723] on textarea "Kui saata pdf fail antud tehingust emaili [PERSON_NAME], siis on ta ikka usaldu…" at bounding box center [800, 725] width 1049 height 31
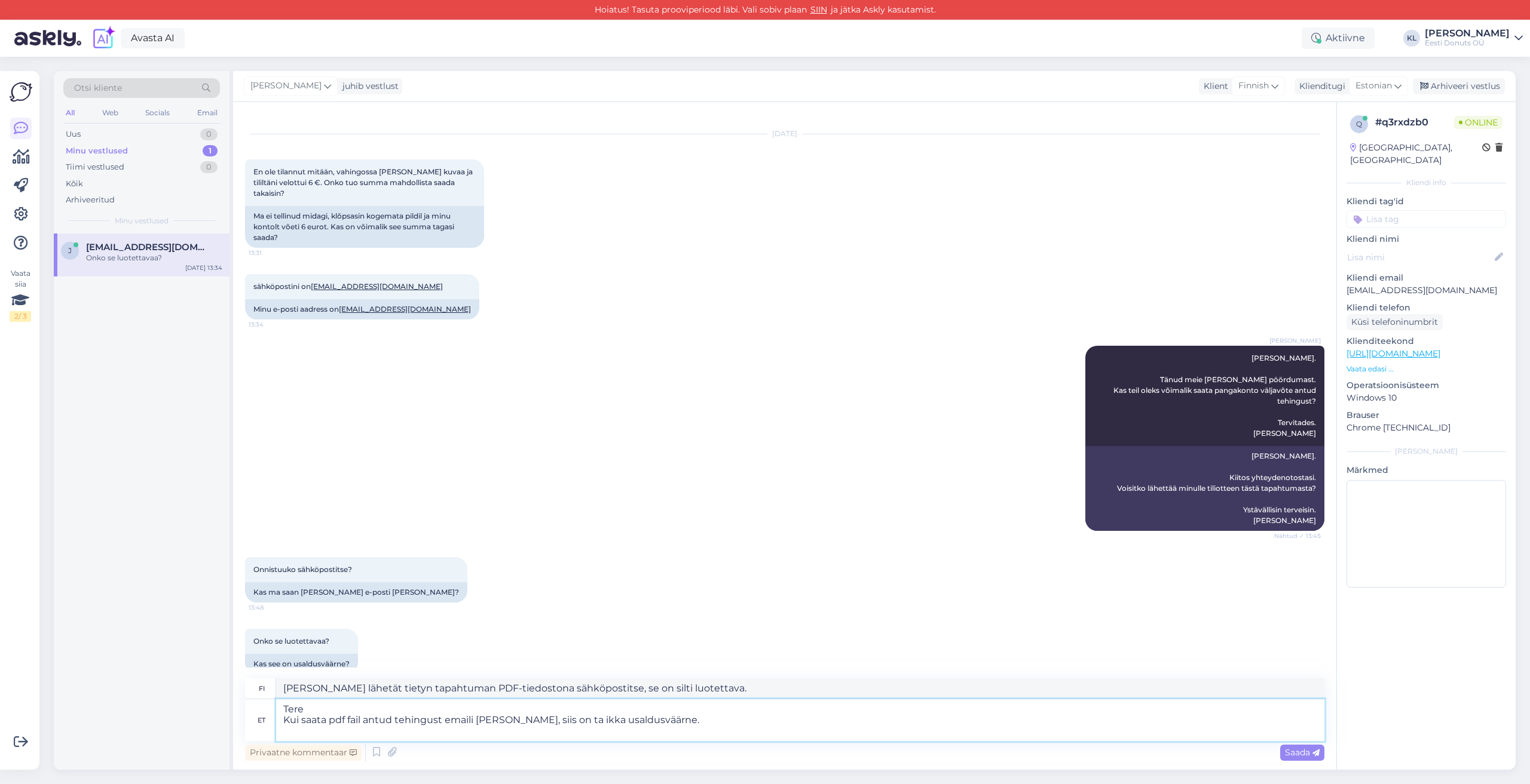
type textarea "Tere Kui saata pdf fail antud tehingust emaili [PERSON_NAME], siis on ta ikka u…"
type textarea "[PERSON_NAME] lähetät kyseisen tapahtuman PDF-tiedostona sähköpostitse, se on s…"
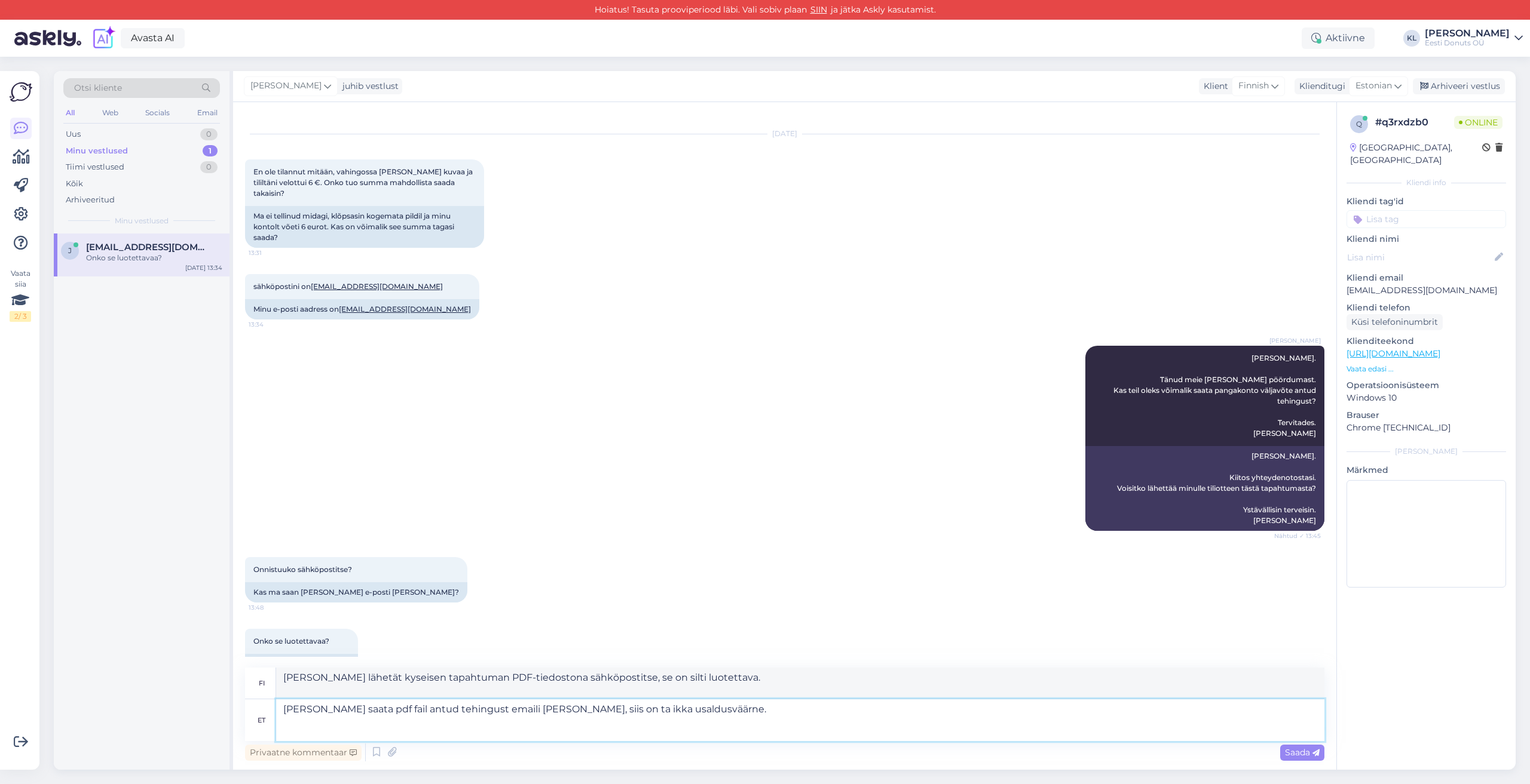
type textarea "[PERSON_NAME] saata pdf fail antud tehingust emaili [PERSON_NAME], siis on ta i…"
type textarea "[PERSON_NAME] lähetät annetun tapahtuman PDF-tiedostona sähköpostitse, se on si…"
type textarea "[PERSON_NAME]. Kui saata pdf fail antud tehingust emaili [PERSON_NAME], siis on…"
type textarea "[PERSON_NAME]. [PERSON_NAME] lähetät kyseisen tapahtuman PDF-tiedostona sähköpo…"
type textarea "[PERSON_NAME]. Kui saata pdf fail antud tehingust emaili [PERSON_NAME], siis on…"
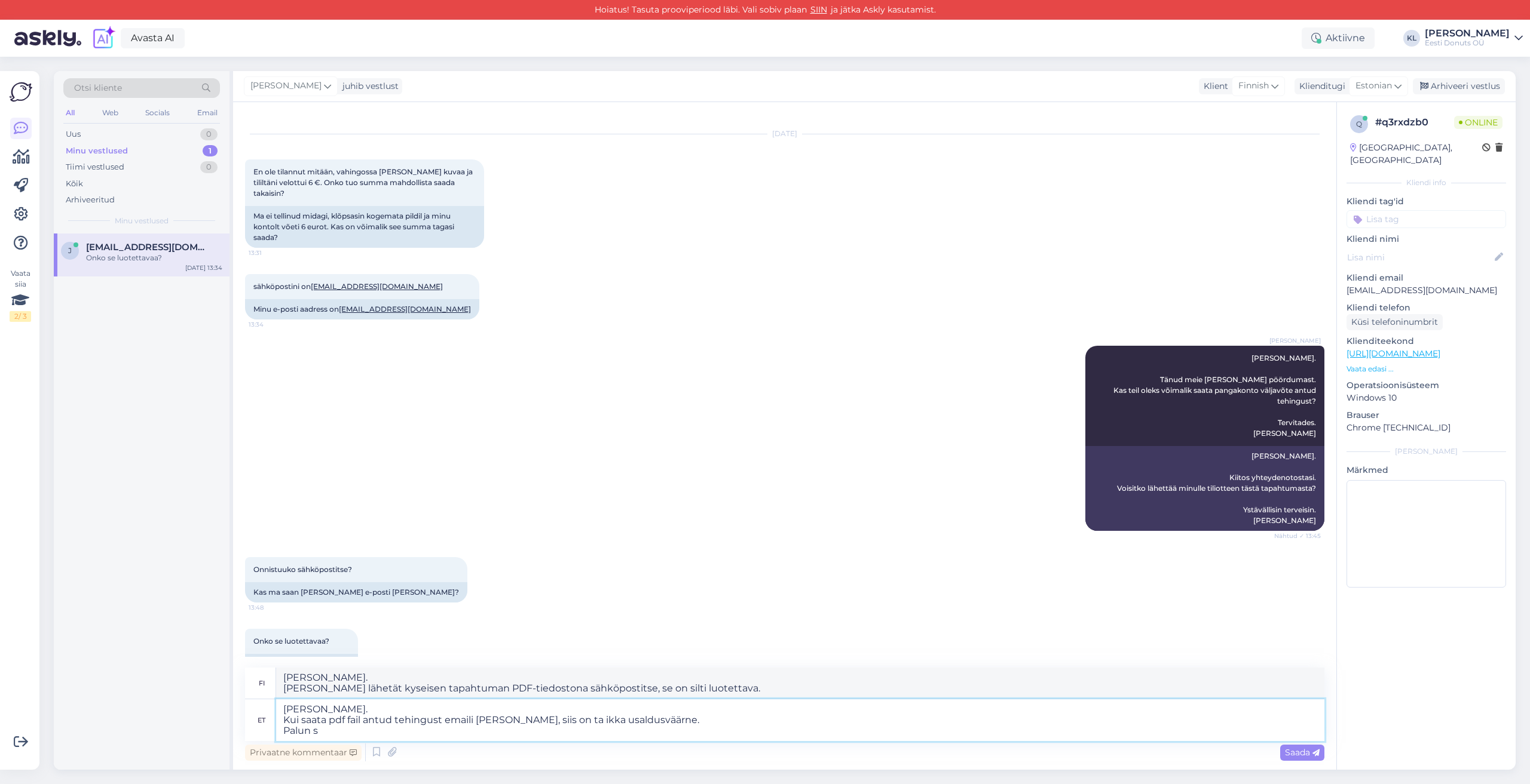
type textarea "[PERSON_NAME]. [PERSON_NAME] lähetät tästä tapahtumasta pdf-tiedoston sähköpost…"
type textarea "[PERSON_NAME]. Kui saata pdf fail antud tehingust emaili [PERSON_NAME], siis on…"
type textarea "[PERSON_NAME]. [PERSON_NAME] lähetät tästä tapahtumasta pdf-tiedoston sähköpost…"
type textarea "[PERSON_NAME]. Kui saata pdf fail antud tehingust emaili [PERSON_NAME], siis on…"
type textarea "[PERSON_NAME]. [PERSON_NAME] lähetät tästä tapahtumasta pdf-tiedoston sähköpost…"
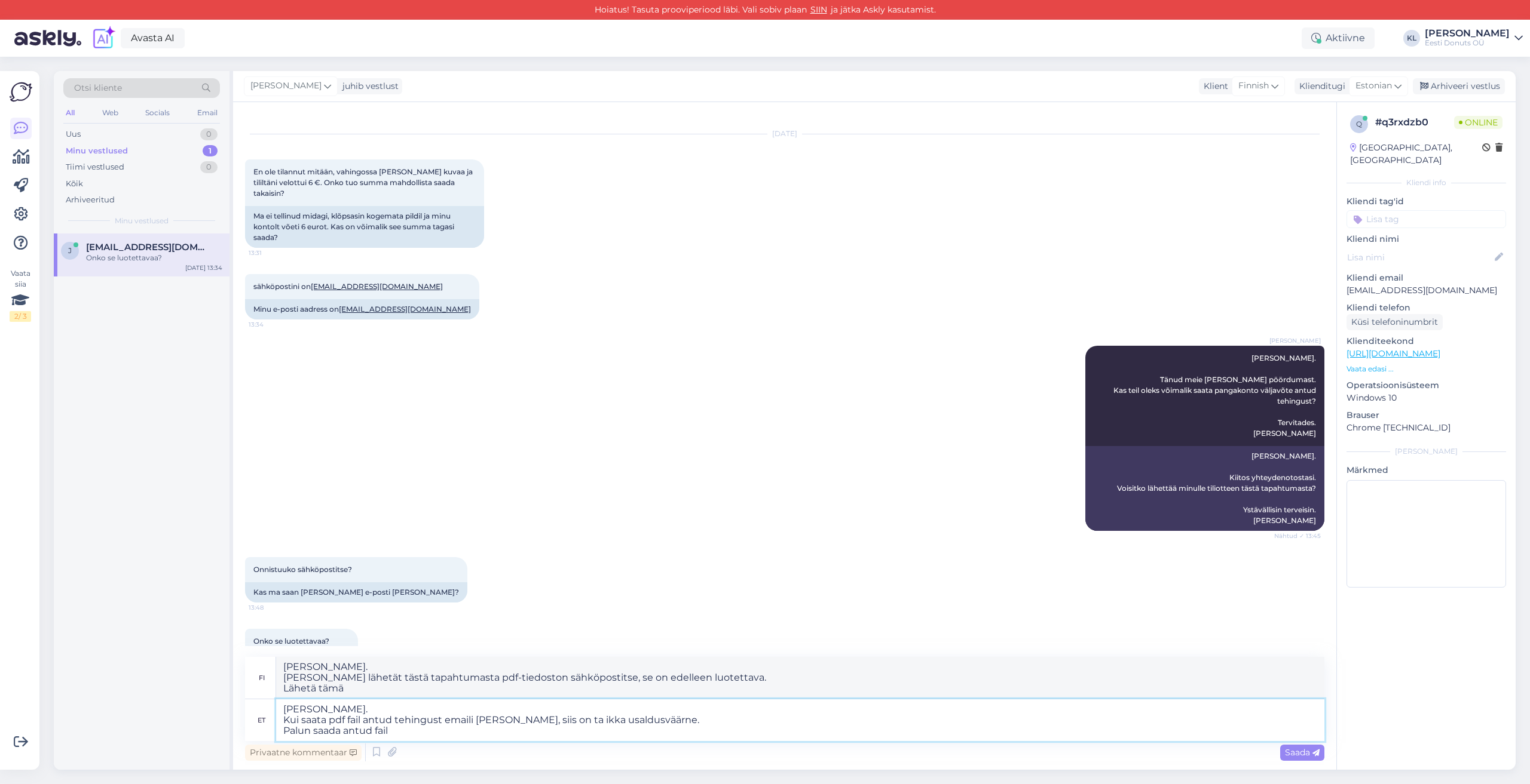
type textarea "[PERSON_NAME]. Kui saata pdf fail antud tehingust emaili [PERSON_NAME], siis on…"
type textarea "[PERSON_NAME]. [PERSON_NAME] lähetät tästä tapahtumasta pdf-tiedoston sähköpost…"
type textarea "[PERSON_NAME]. Kui saata pdf fail antud tehingust emaili [PERSON_NAME], siis on…"
type textarea "[PERSON_NAME]. [PERSON_NAME] lähetät tästä tapahtumasta pdf-tiedoston sähköpost…"
type textarea "[PERSON_NAME]. Kui saata pdf fail antud tehingust emaili [PERSON_NAME], siis on…"
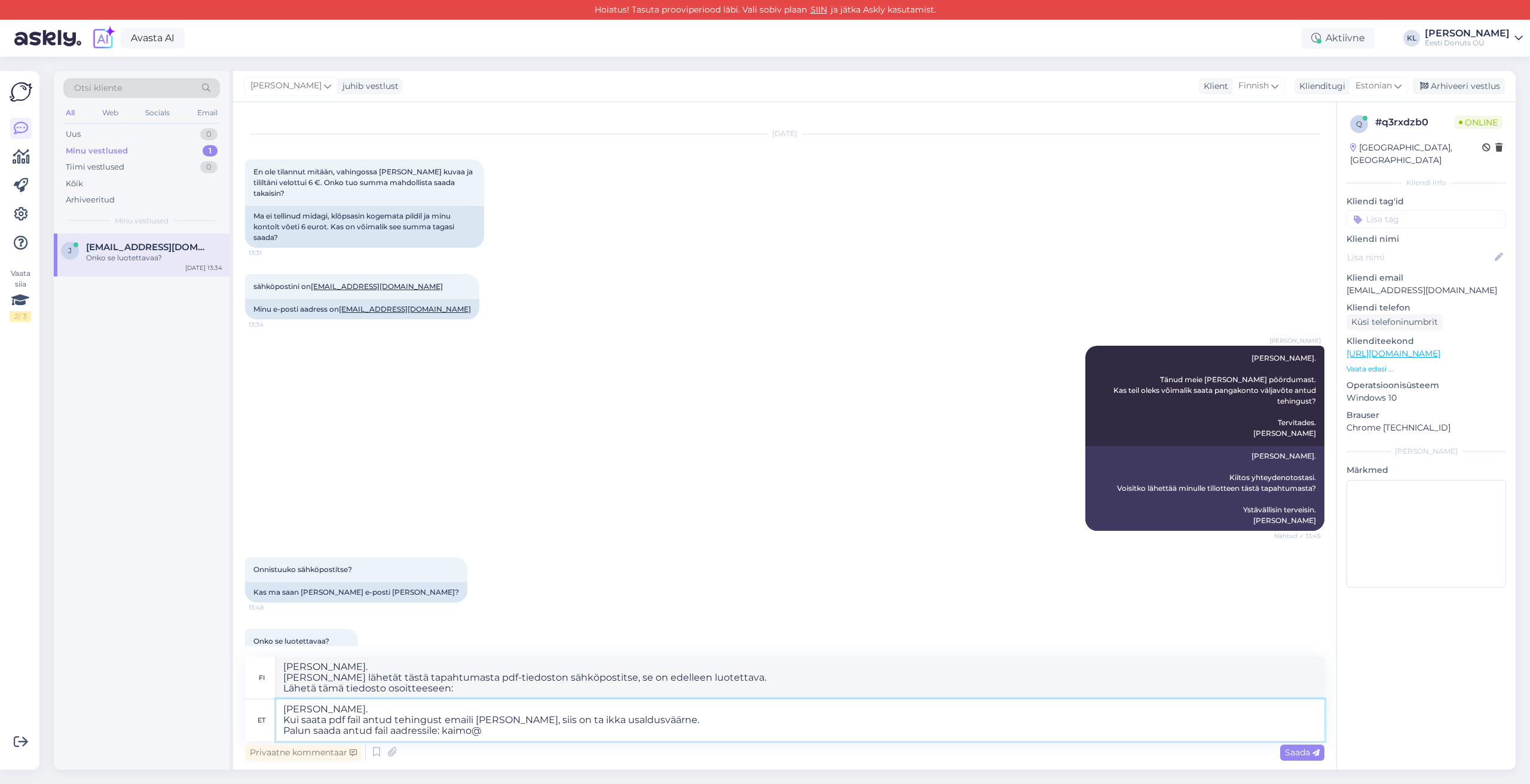
type textarea "[PERSON_NAME]. [PERSON_NAME] lähetät tästä tapahtumasta pdf-tiedoston sähköpost…"
type textarea "[PERSON_NAME]. Kui saata pdf fail antud tehingust emaili [PERSON_NAME], siis on…"
type textarea "[PERSON_NAME]. [PERSON_NAME] lähetät tästä tapahtumasta pdf-tiedoston sähköpost…"
type textarea "[PERSON_NAME]. Kui saata pdf fail antud tehingust emaili [PERSON_NAME], siis on…"
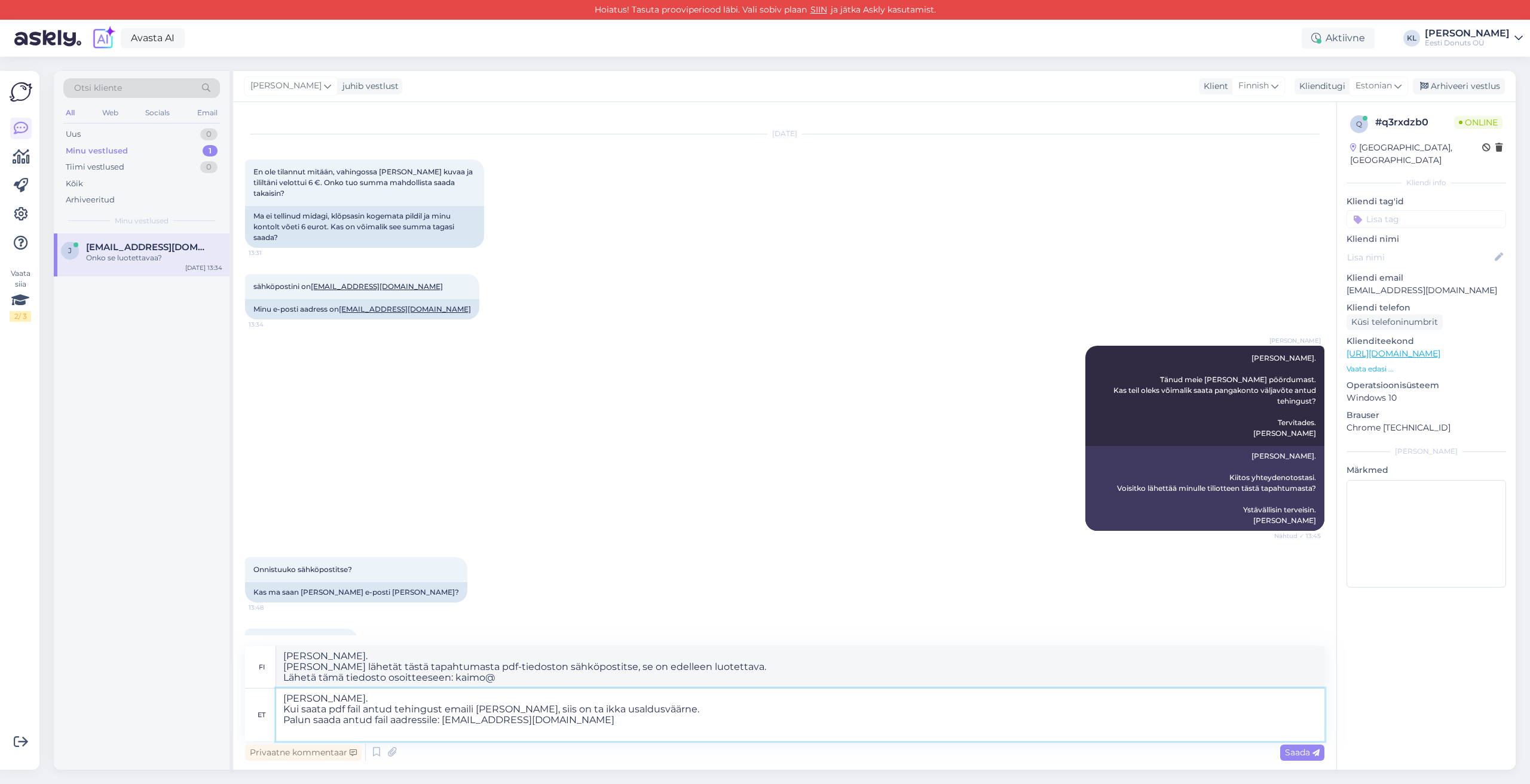
type textarea "[PERSON_NAME]. [PERSON_NAME] lähetät tästä tapahtumasta pdf-tiedoston sähköpost…"
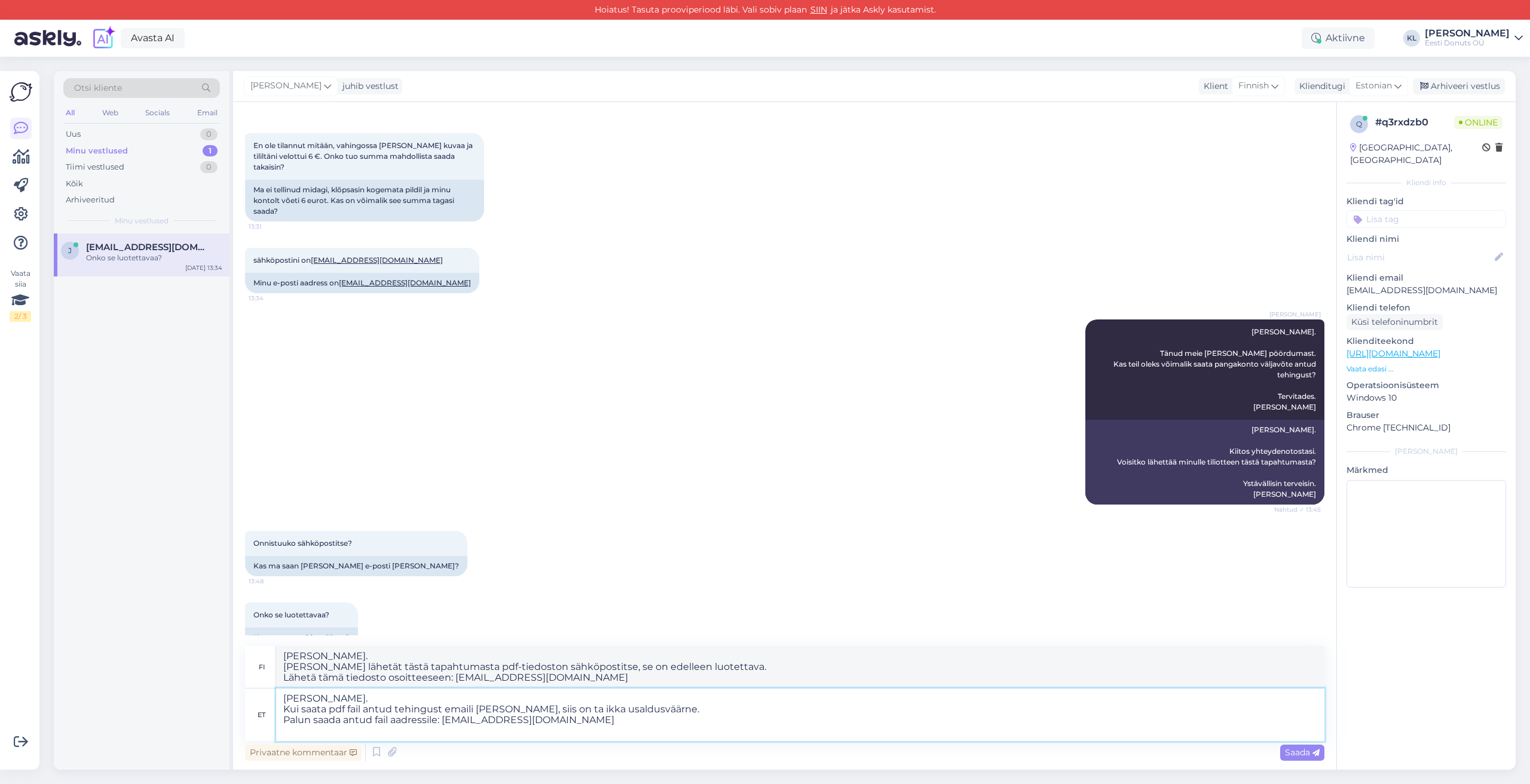
scroll to position [59, 0]
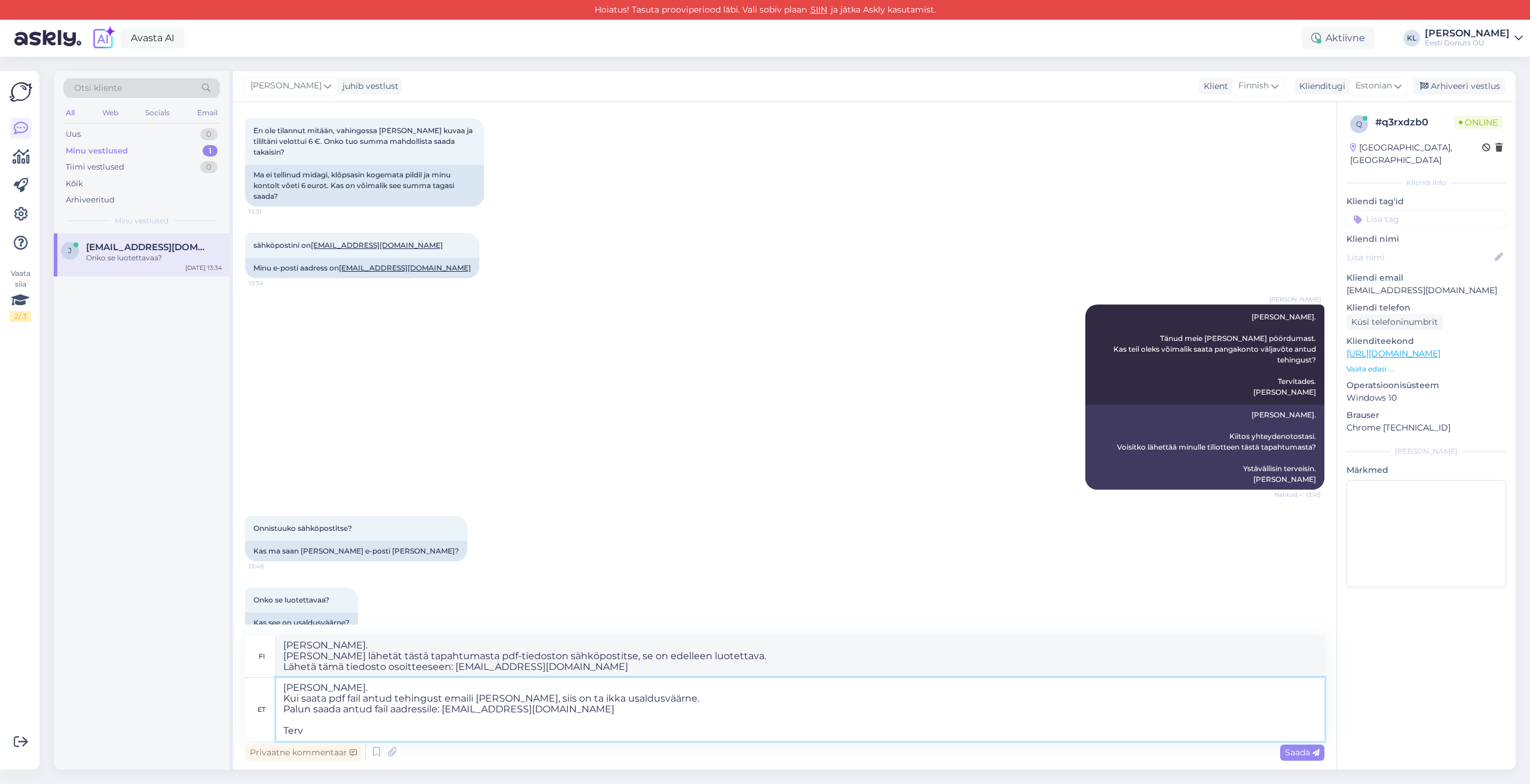
type textarea "[PERSON_NAME]. Kui saata pdf fail antud tehingust emaili [PERSON_NAME], siis on…"
type textarea "[PERSON_NAME]. [PERSON_NAME] lähetät tästä tapahtumasta pdf-tiedoston sähköpost…"
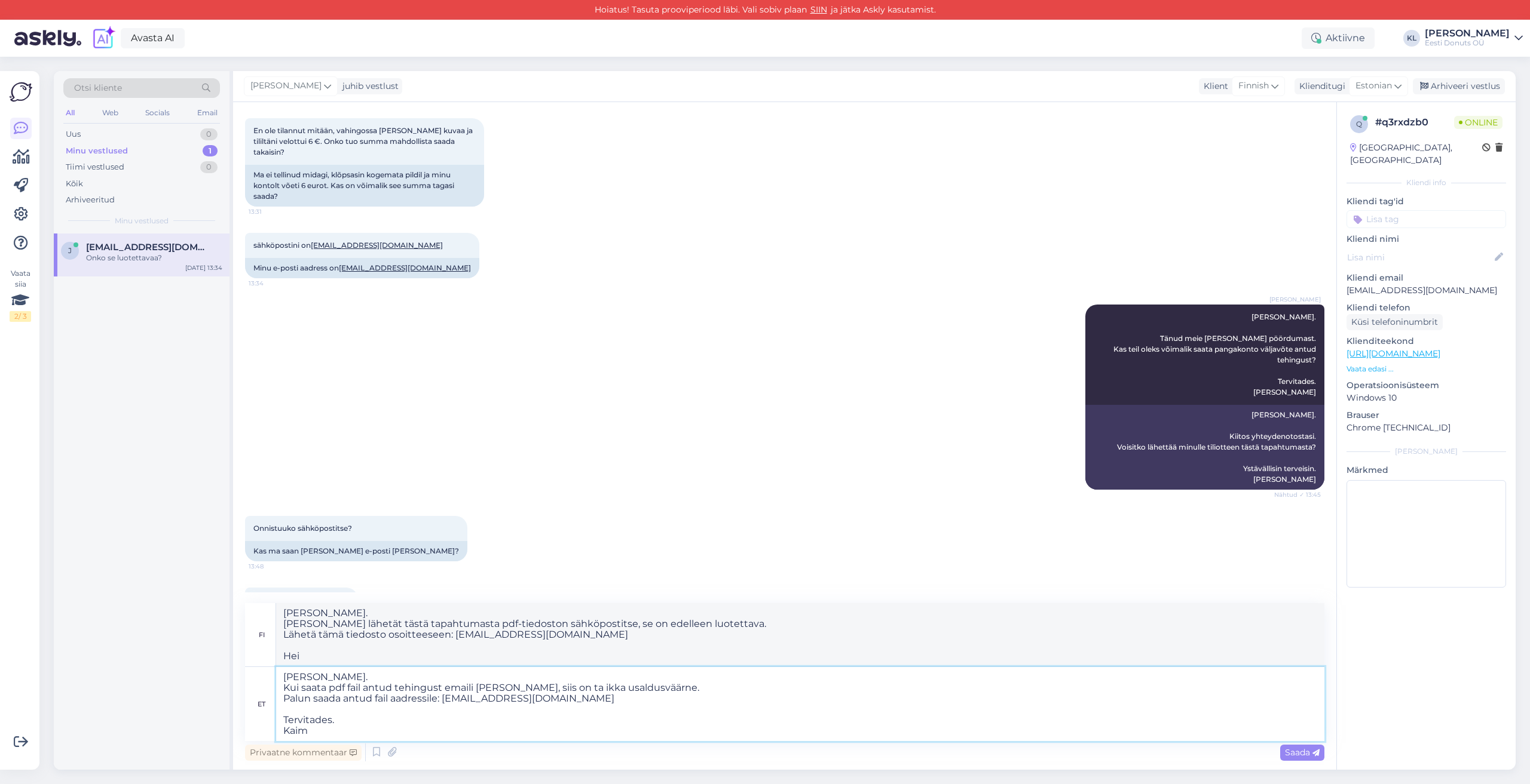
type textarea "[PERSON_NAME]. Kui saata pdf fail antud tehingust emaili [PERSON_NAME], siis on…"
type textarea "[PERSON_NAME]. [PERSON_NAME] lähetät tästä tapahtumasta pdf-tiedoston sähköpost…"
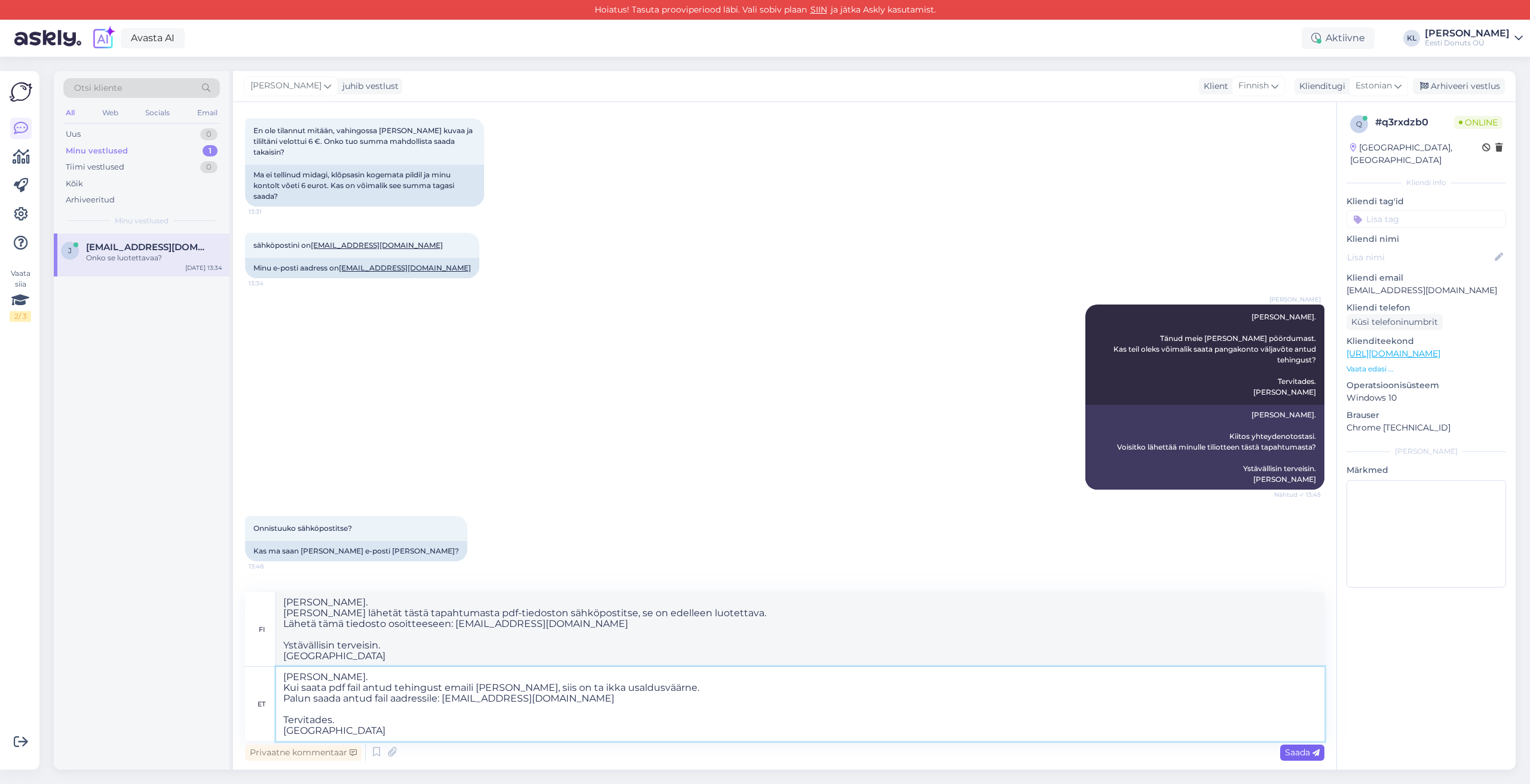
type textarea "[PERSON_NAME]. Kui saata pdf fail antud tehingust emaili [PERSON_NAME], siis on…"
click at [1313, 752] on icon at bounding box center [1316, 753] width 7 height 7
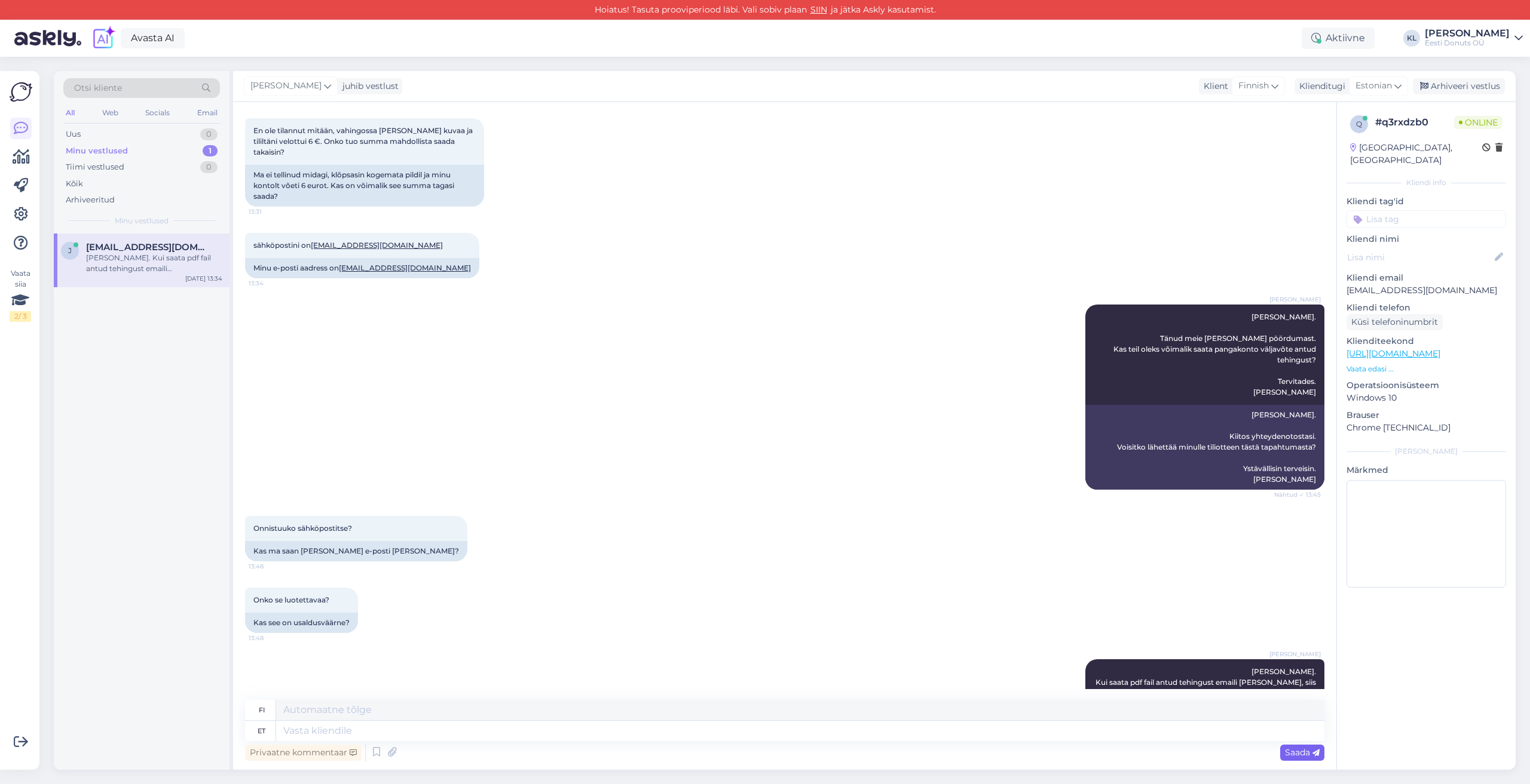
scroll to position [206, 0]
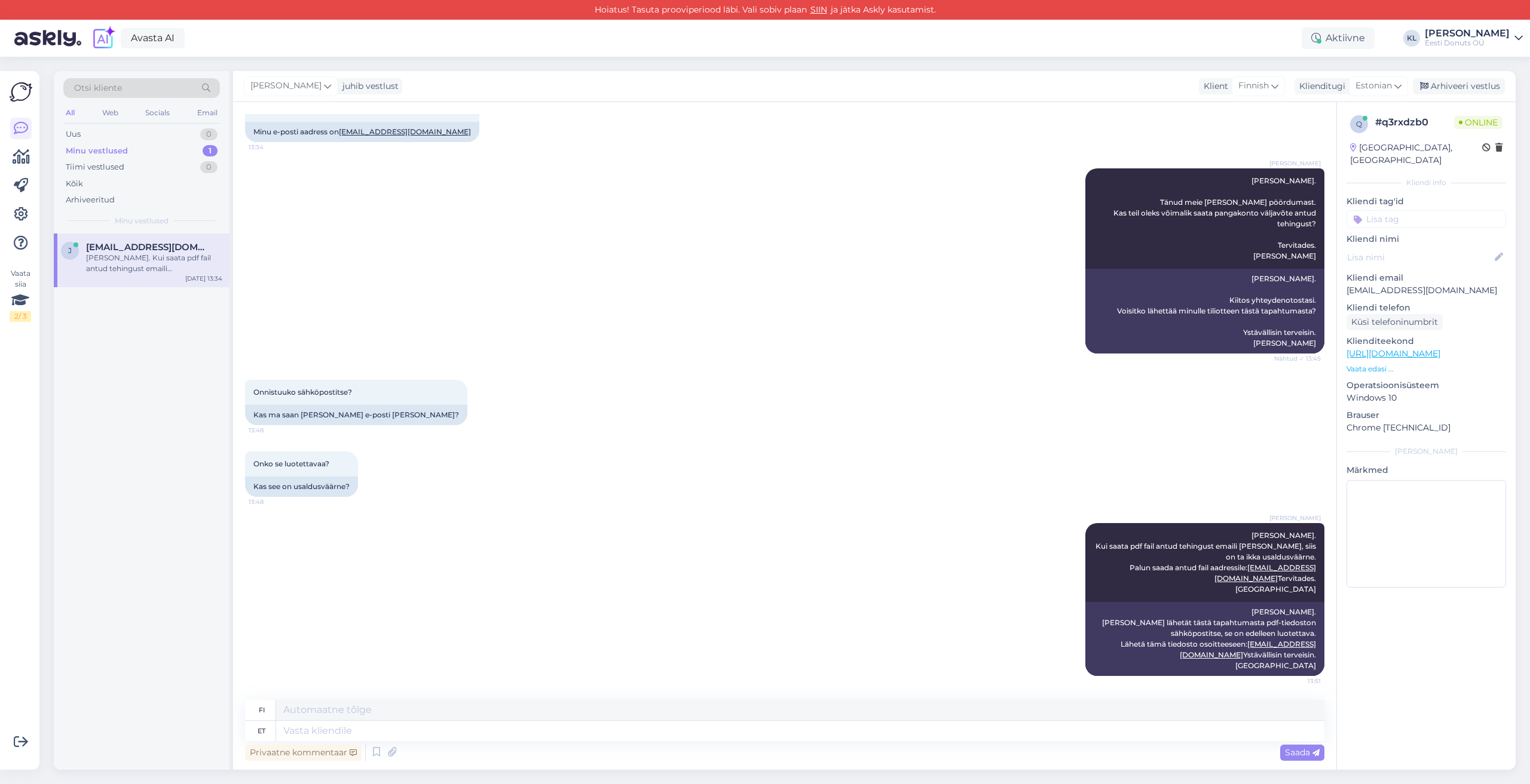
click at [123, 152] on div "Minu vestlused" at bounding box center [96, 150] width 62 height 12
